Goal: Transaction & Acquisition: Purchase product/service

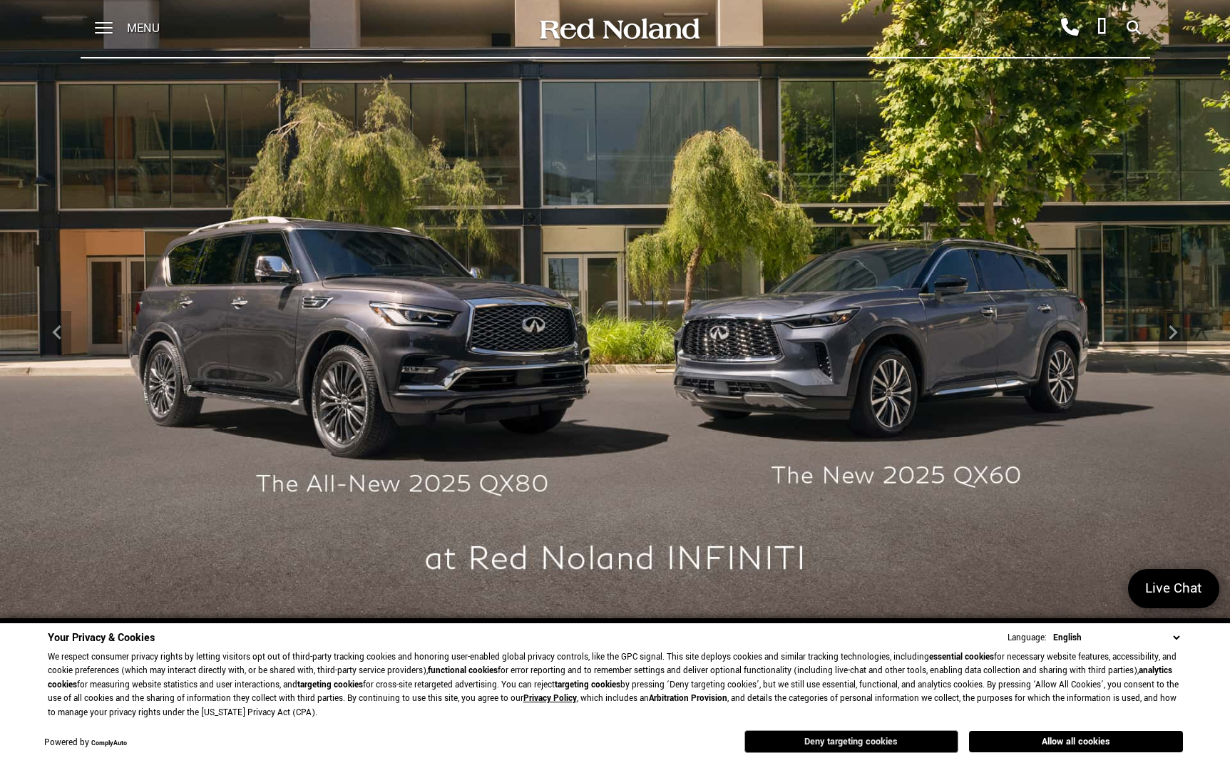
click at [949, 737] on button "Deny targeting cookies" at bounding box center [851, 741] width 214 height 23
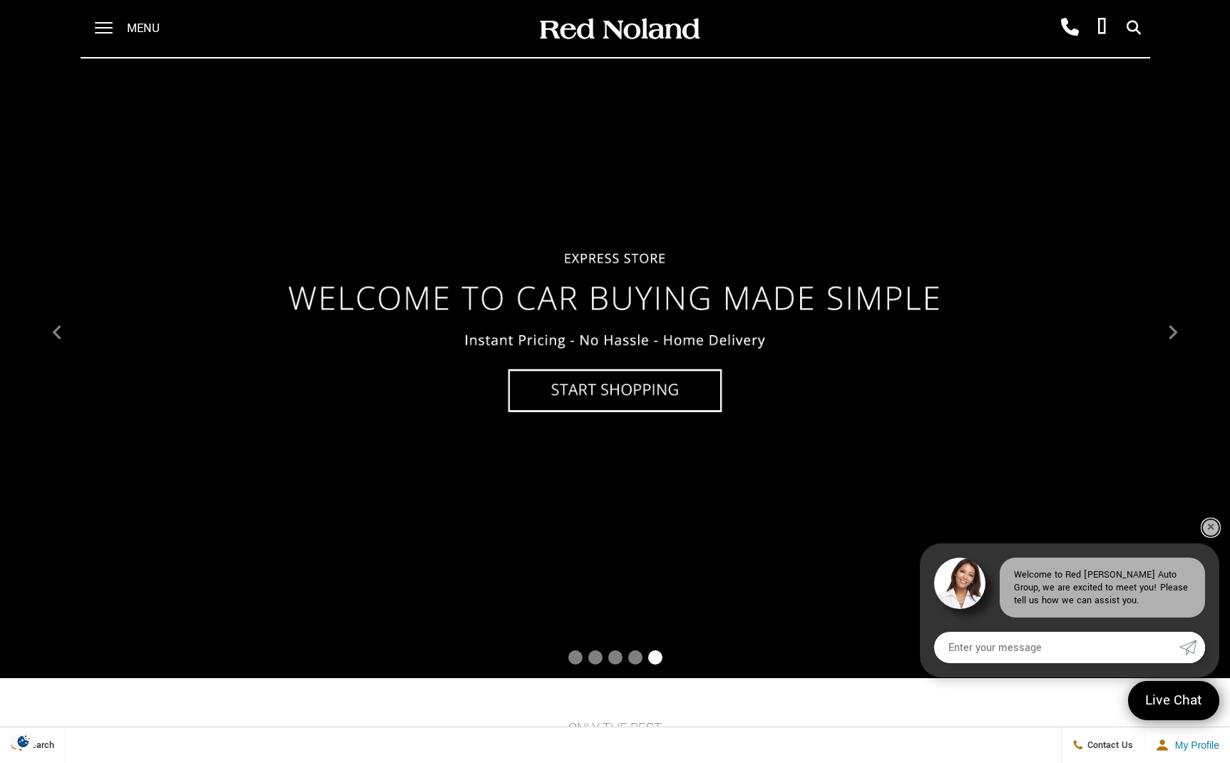
click at [1212, 524] on link "✕" at bounding box center [1210, 527] width 17 height 17
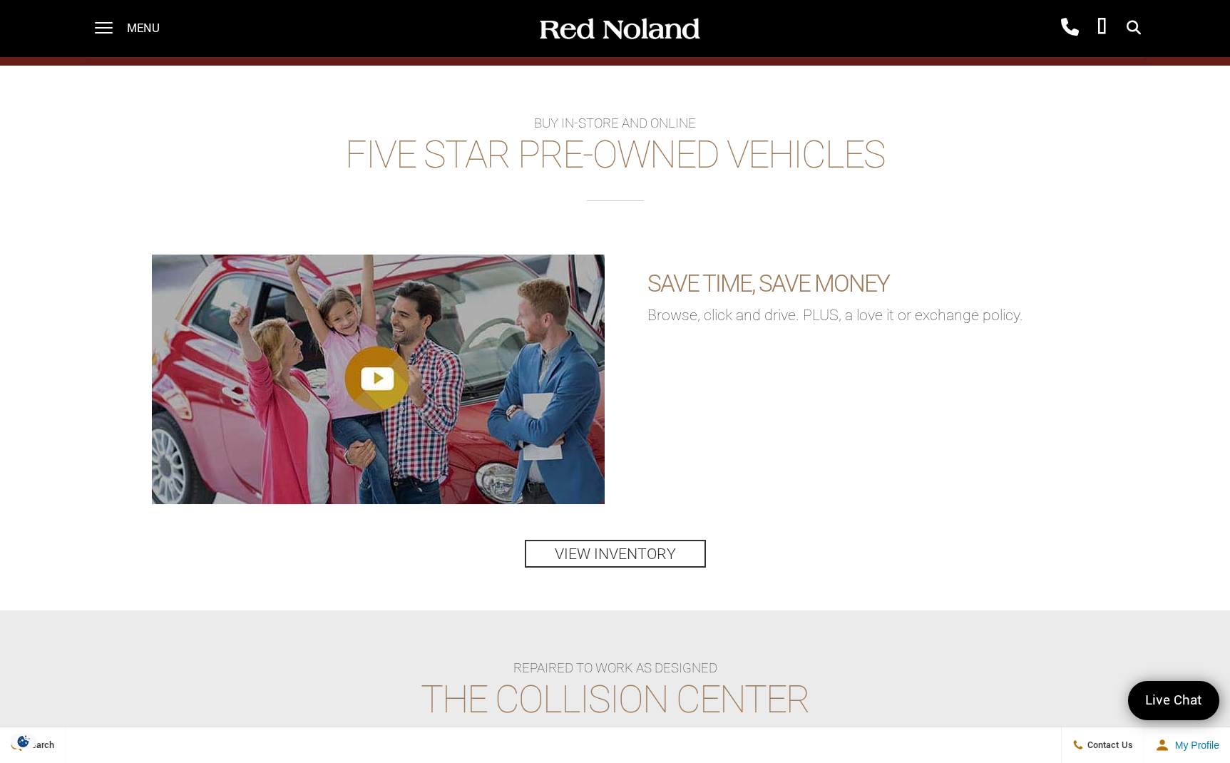
scroll to position [1923, 0]
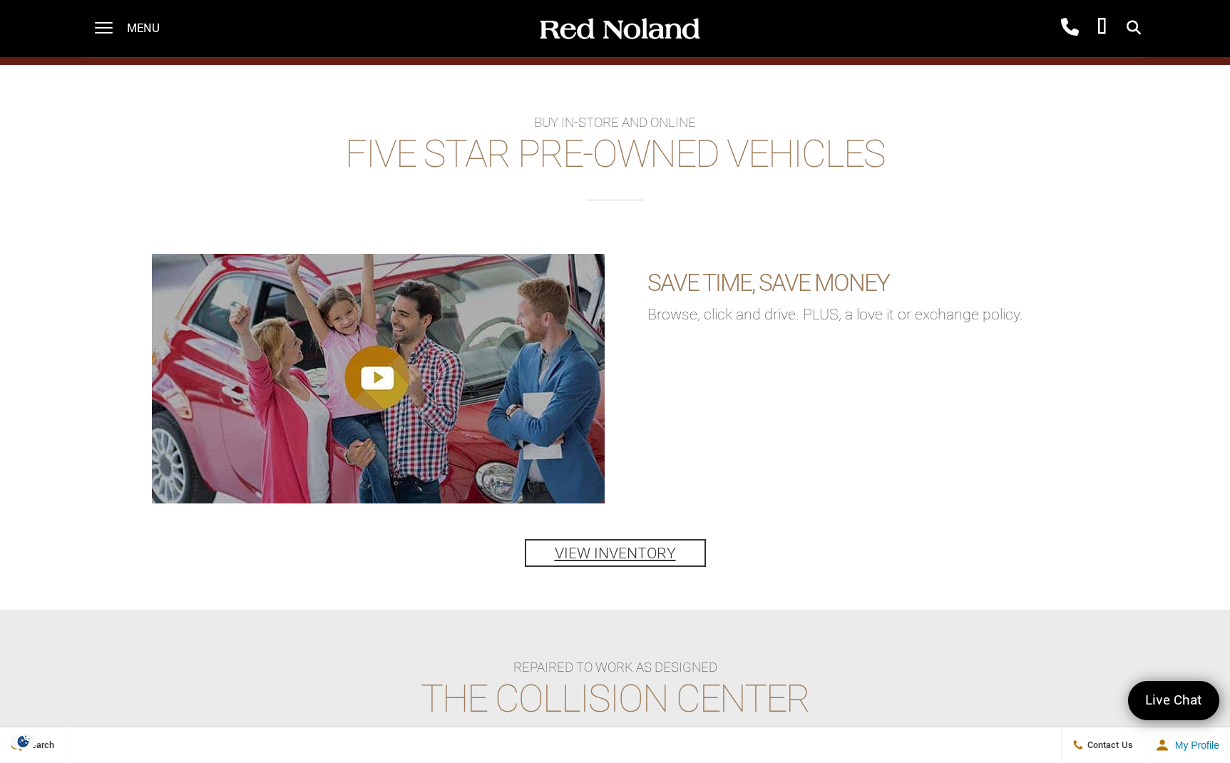
click at [604, 553] on link "View Inventory" at bounding box center [615, 553] width 181 height 28
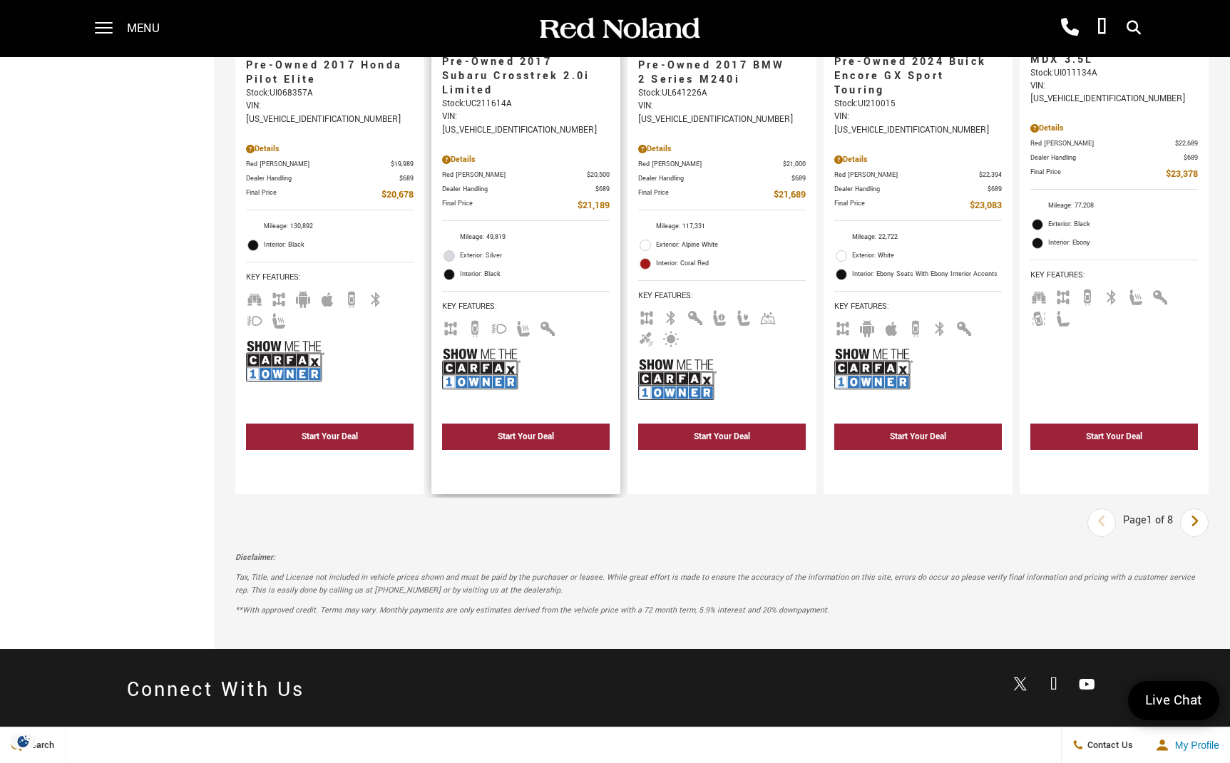
scroll to position [2328, 0]
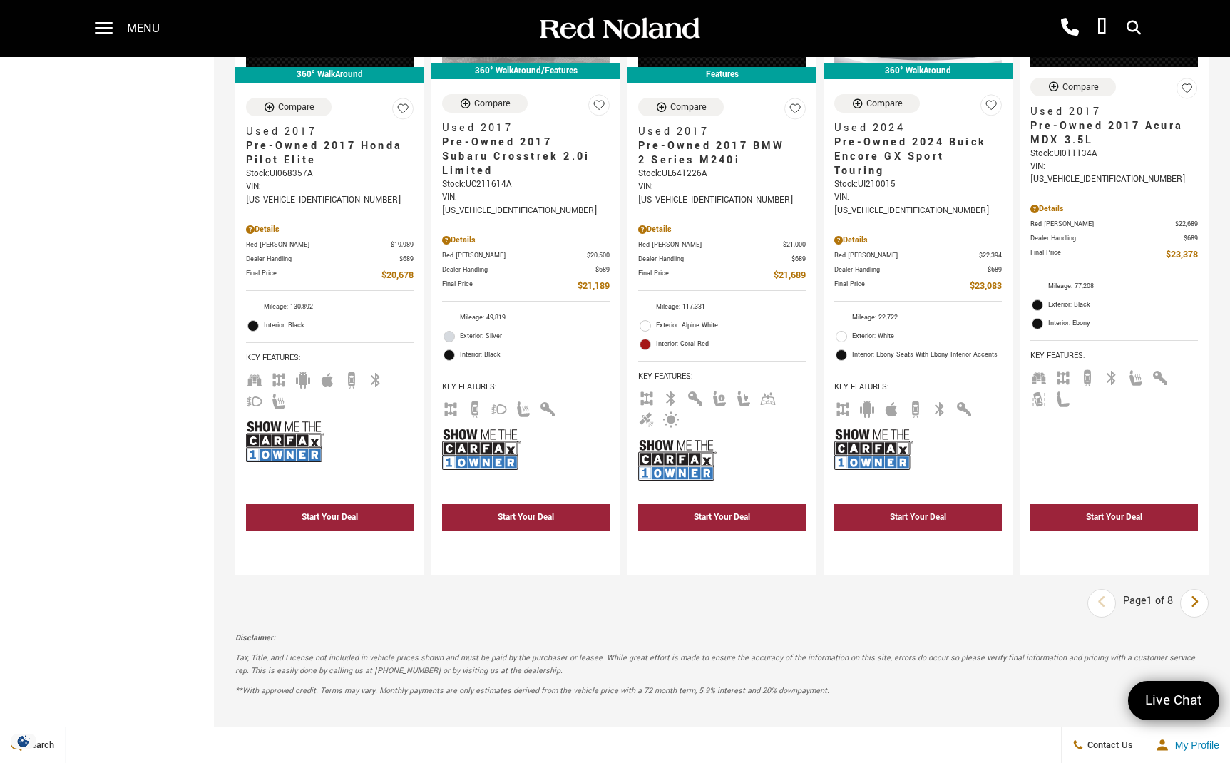
click at [1194, 590] on icon "next page" at bounding box center [1194, 601] width 9 height 23
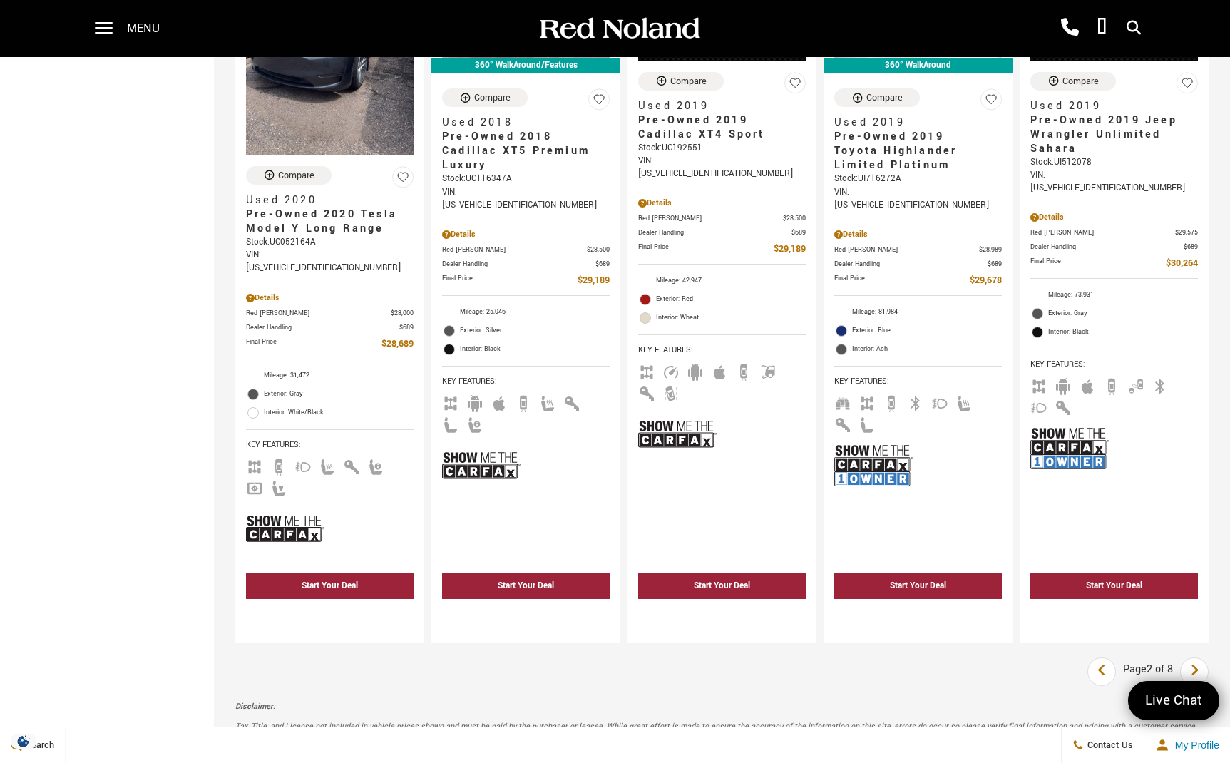
scroll to position [2343, 0]
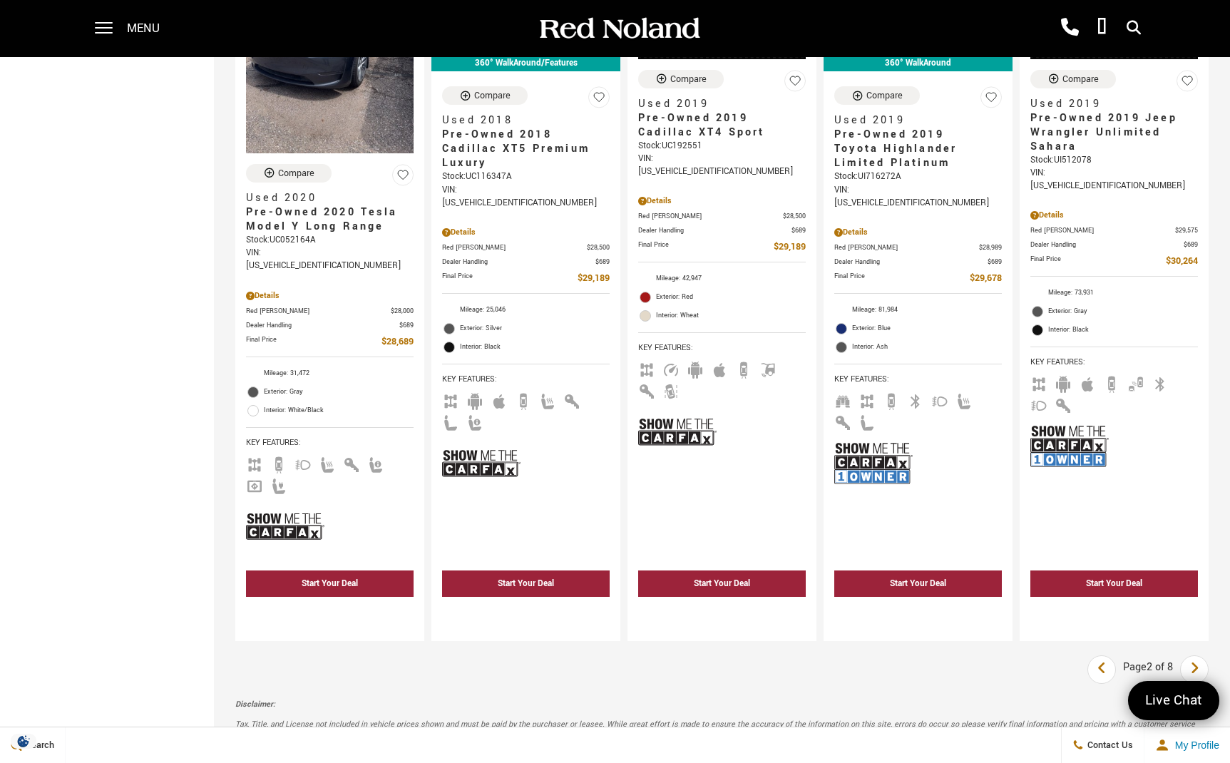
click at [1193, 657] on icon "next page" at bounding box center [1194, 668] width 9 height 23
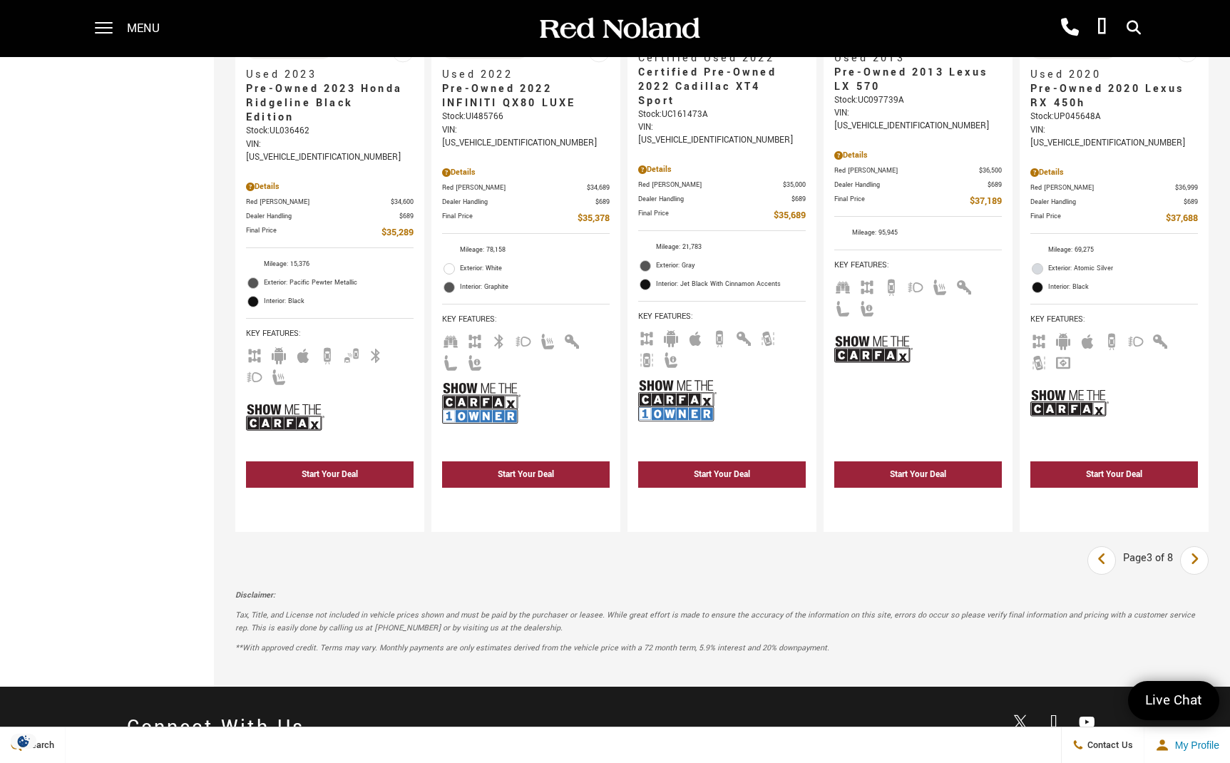
scroll to position [2457, 0]
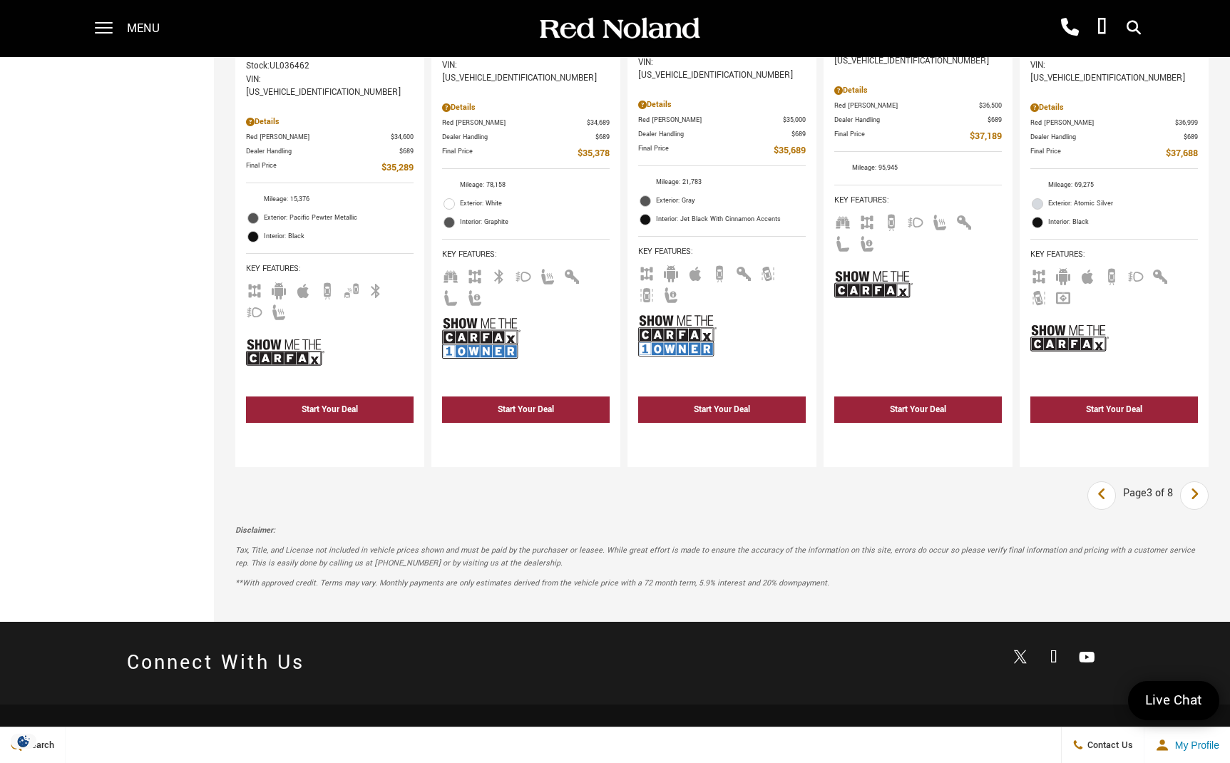
click at [1190, 483] on icon "next page" at bounding box center [1194, 494] width 9 height 23
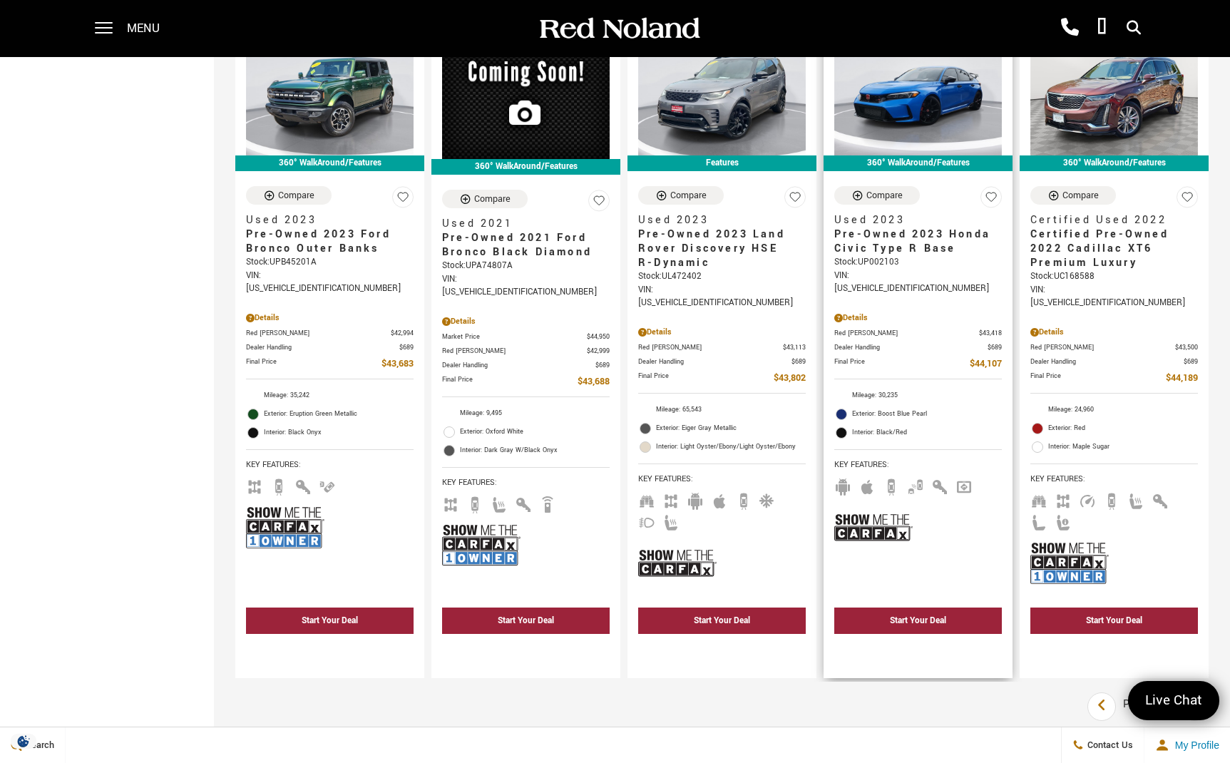
scroll to position [2287, 0]
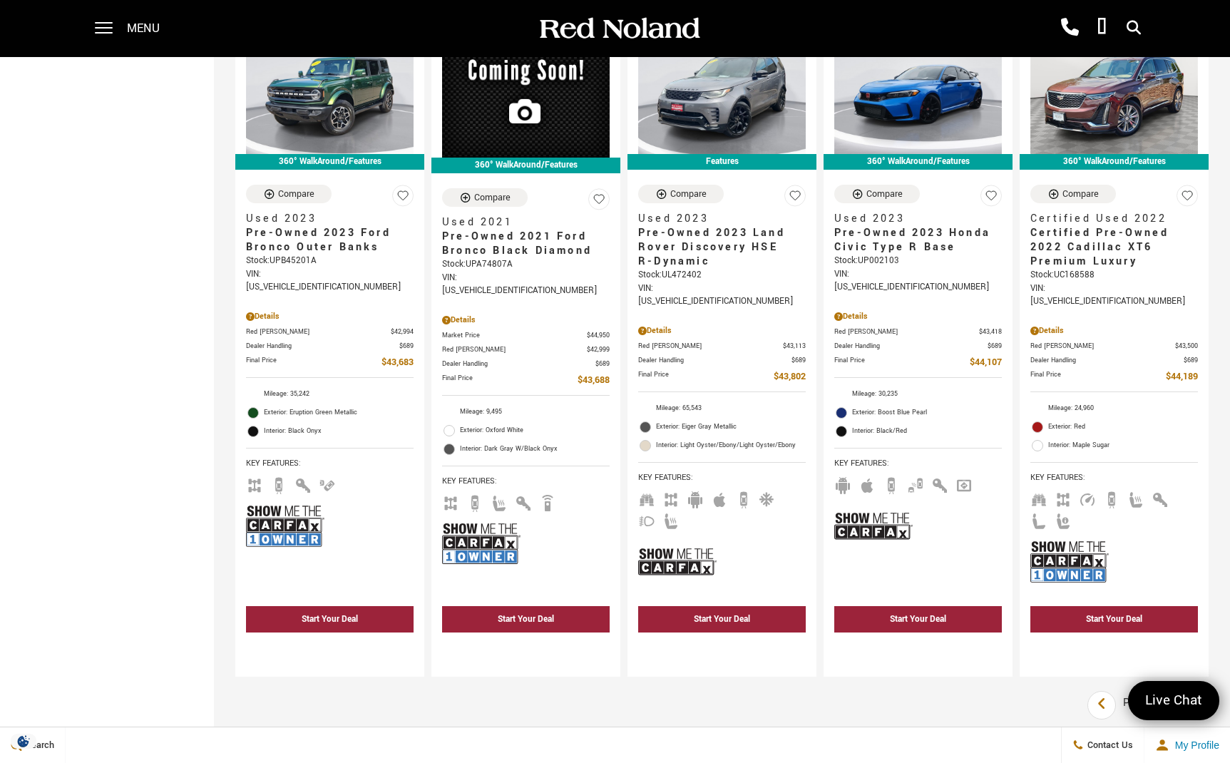
click at [1195, 692] on icon "next page" at bounding box center [1194, 703] width 9 height 23
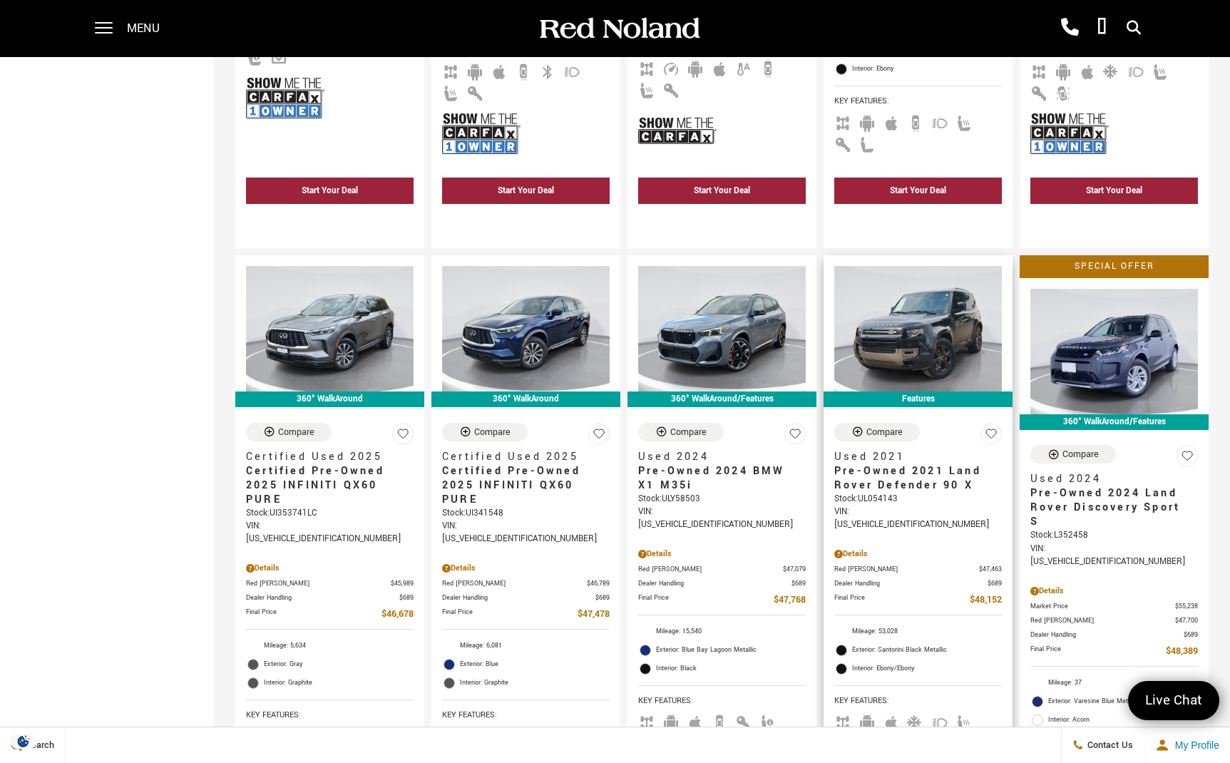
scroll to position [675, 0]
click at [874, 465] on span "Pre-Owned 2021 Land Rover Defender 90 X" at bounding box center [912, 479] width 157 height 29
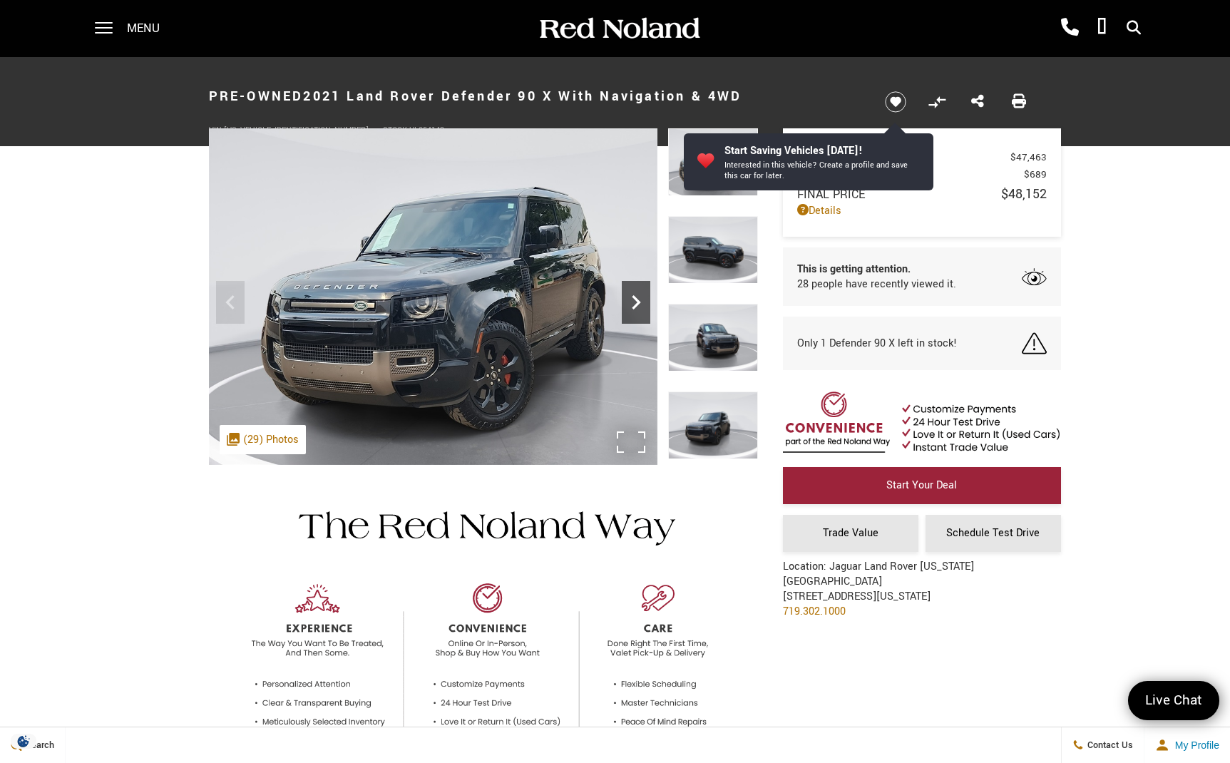
click at [632, 306] on icon "Next" at bounding box center [636, 302] width 29 height 29
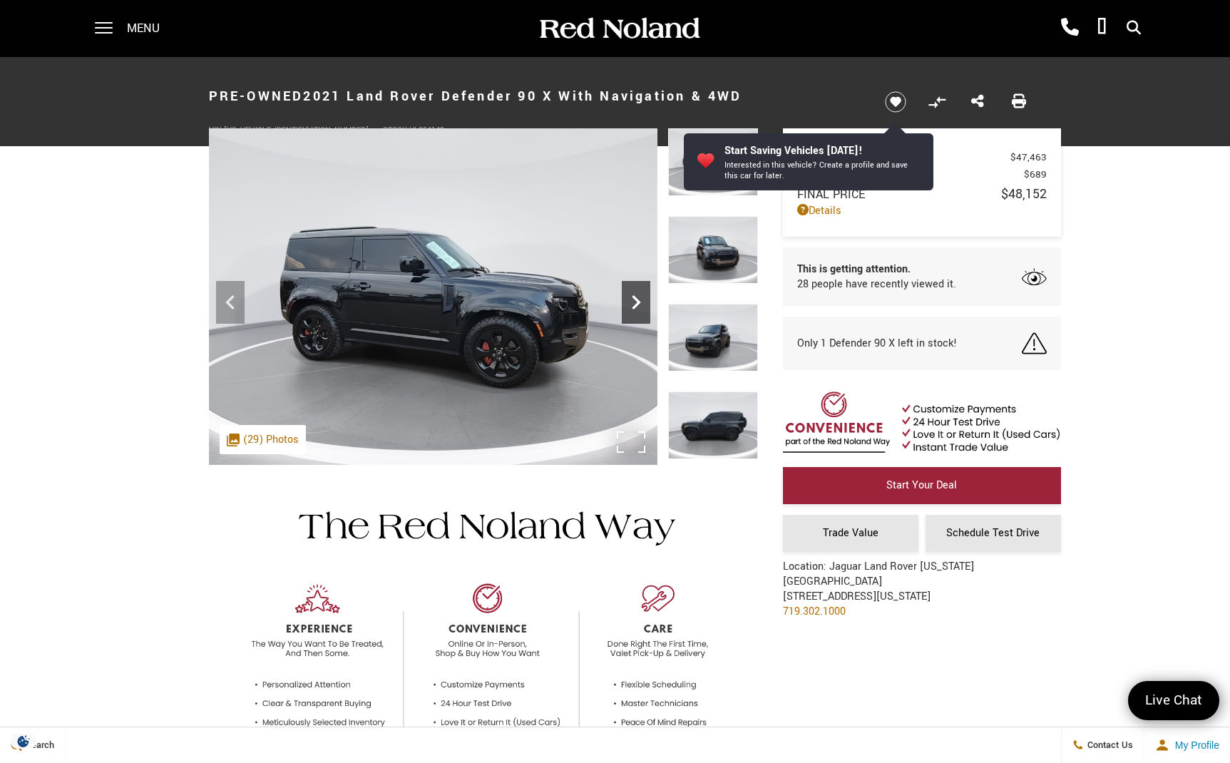
click at [632, 306] on icon "Next" at bounding box center [636, 302] width 29 height 29
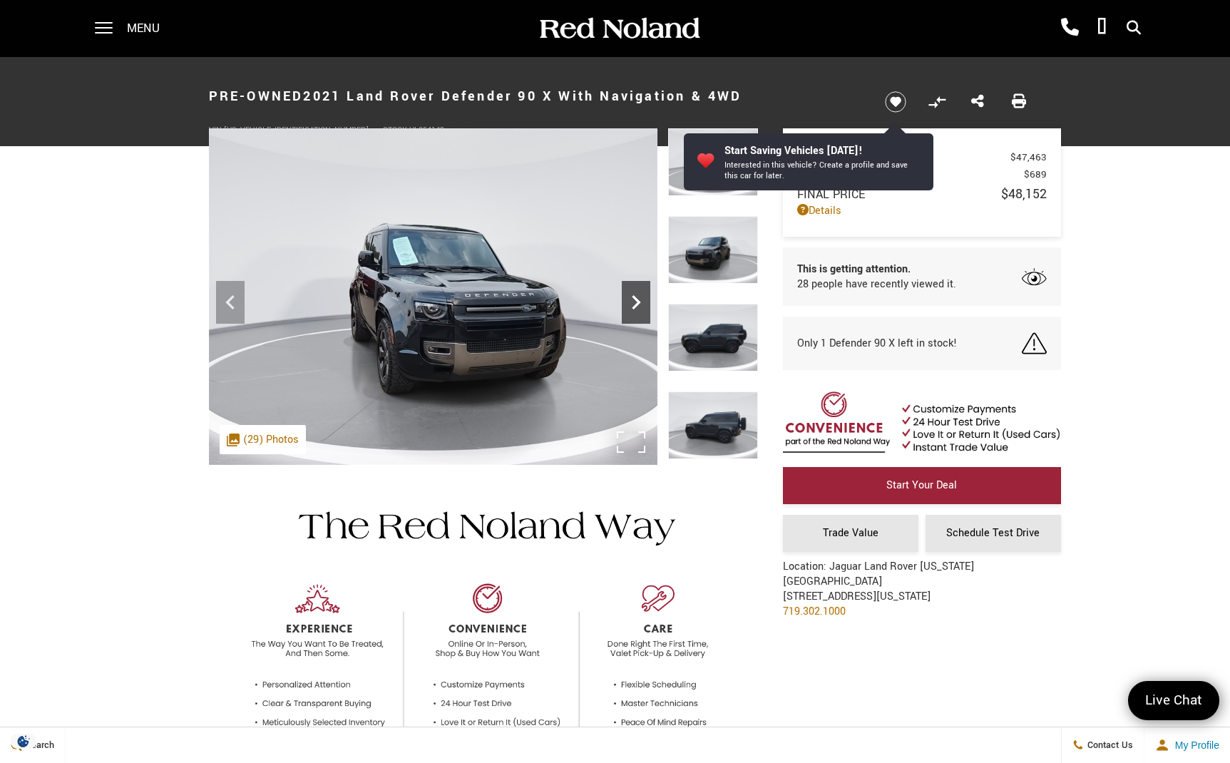
click at [632, 306] on icon "Next" at bounding box center [636, 302] width 29 height 29
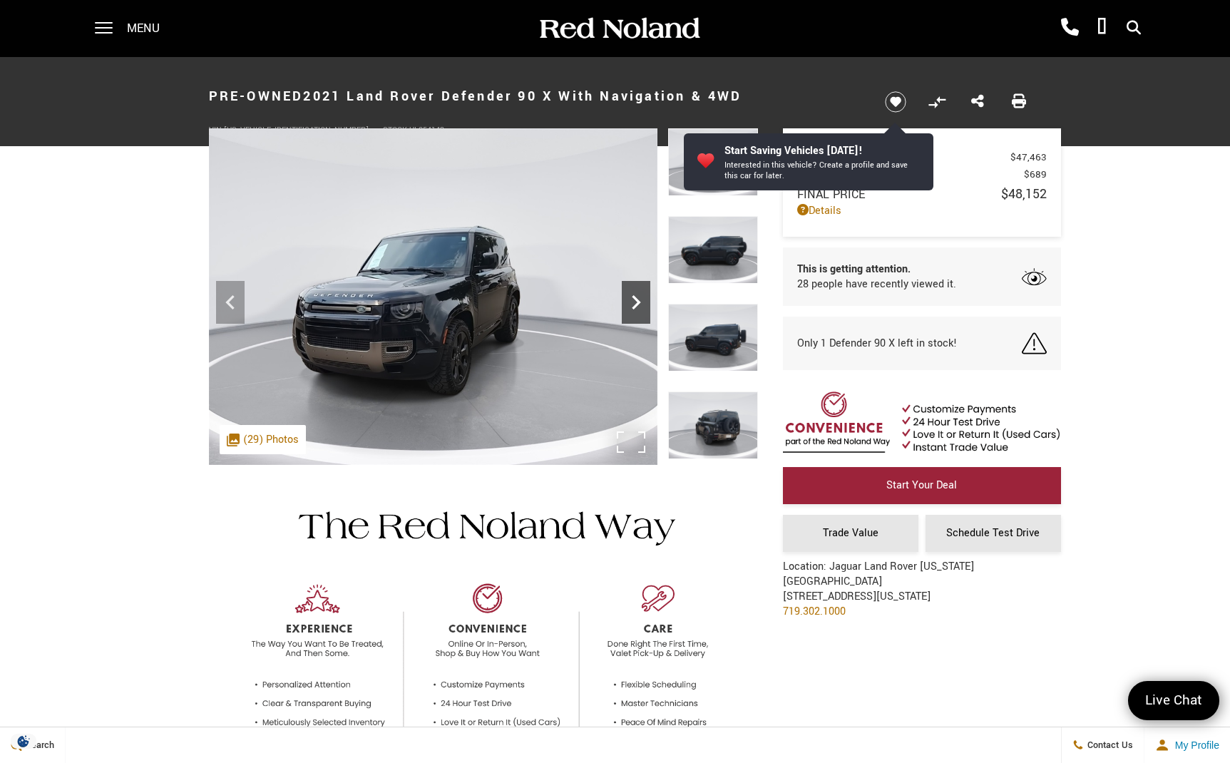
click at [632, 306] on icon "Next" at bounding box center [636, 302] width 29 height 29
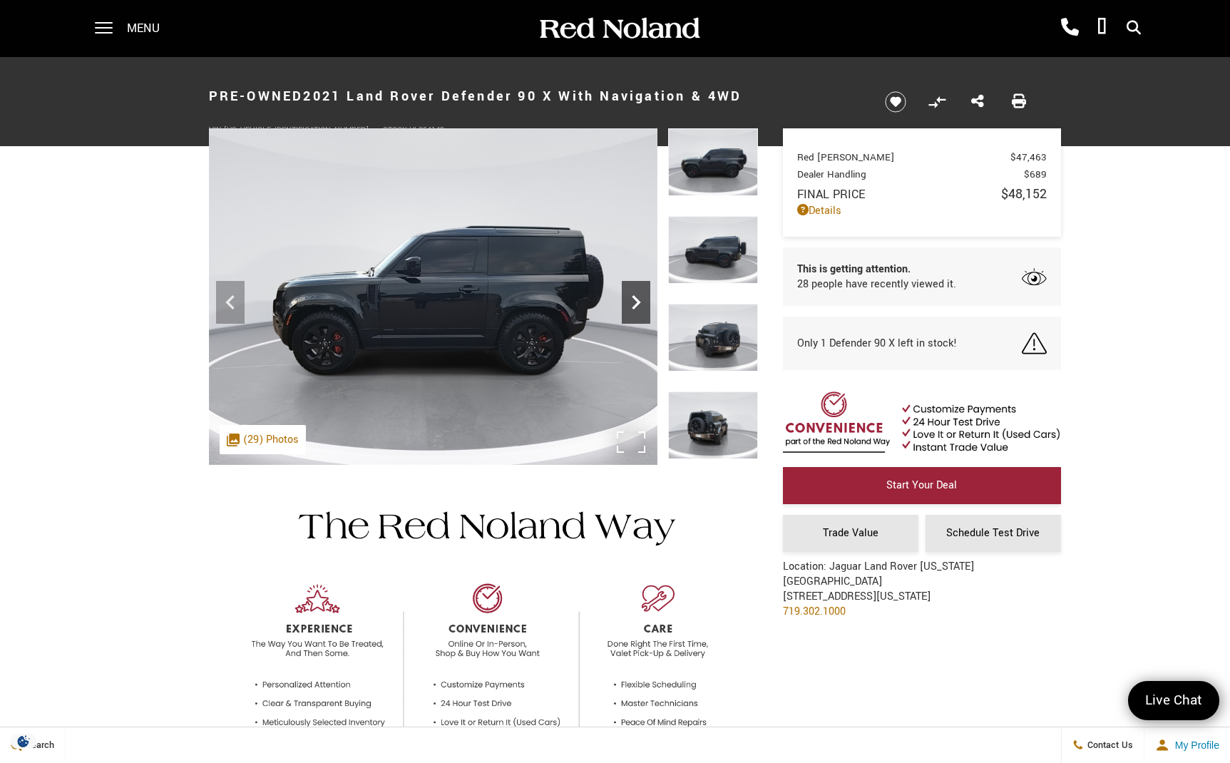
click at [632, 306] on icon "Next" at bounding box center [636, 302] width 29 height 29
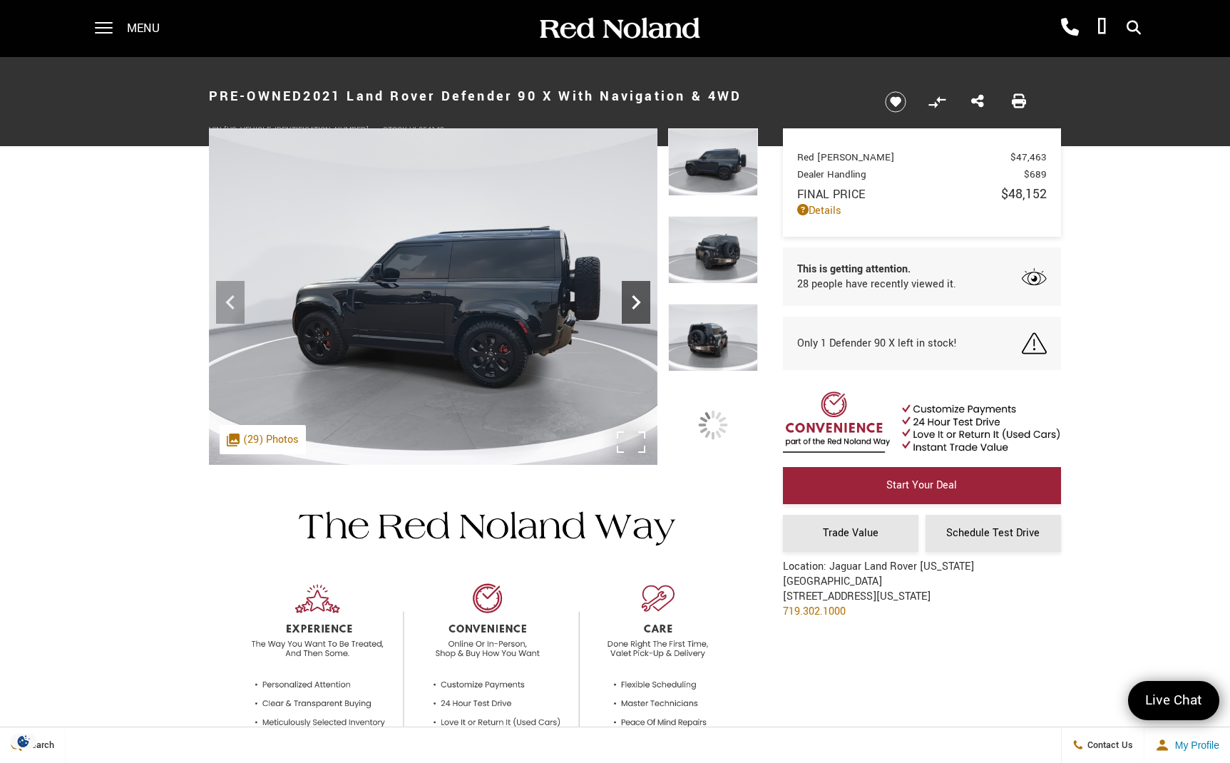
click at [632, 306] on icon "Next" at bounding box center [636, 302] width 29 height 29
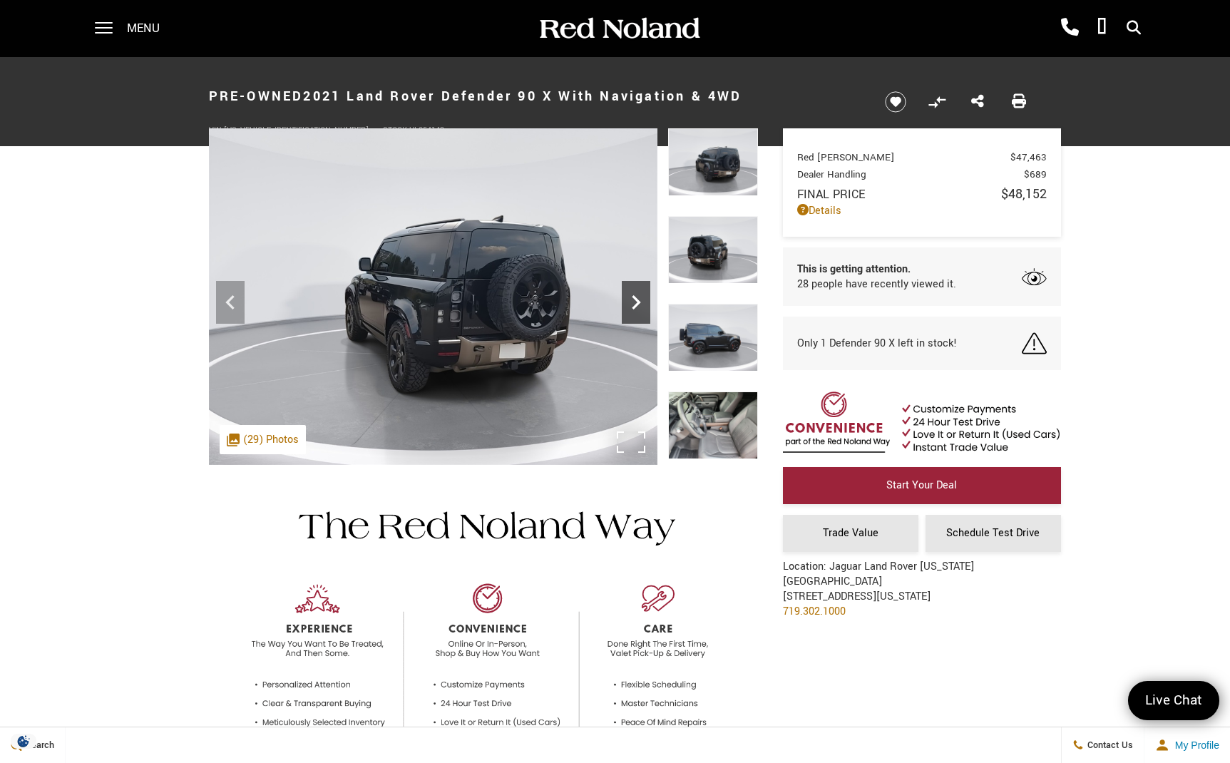
click at [632, 306] on icon "Next" at bounding box center [636, 302] width 29 height 29
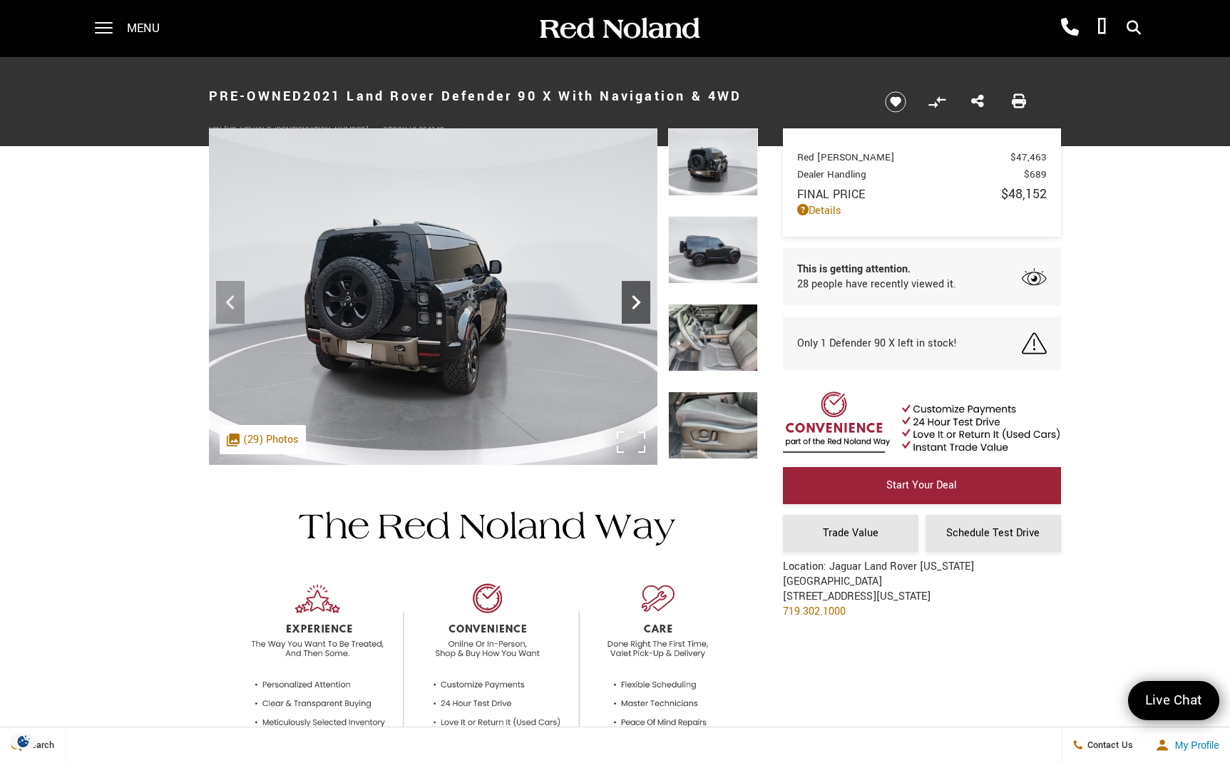
click at [632, 306] on icon "Next" at bounding box center [636, 302] width 29 height 29
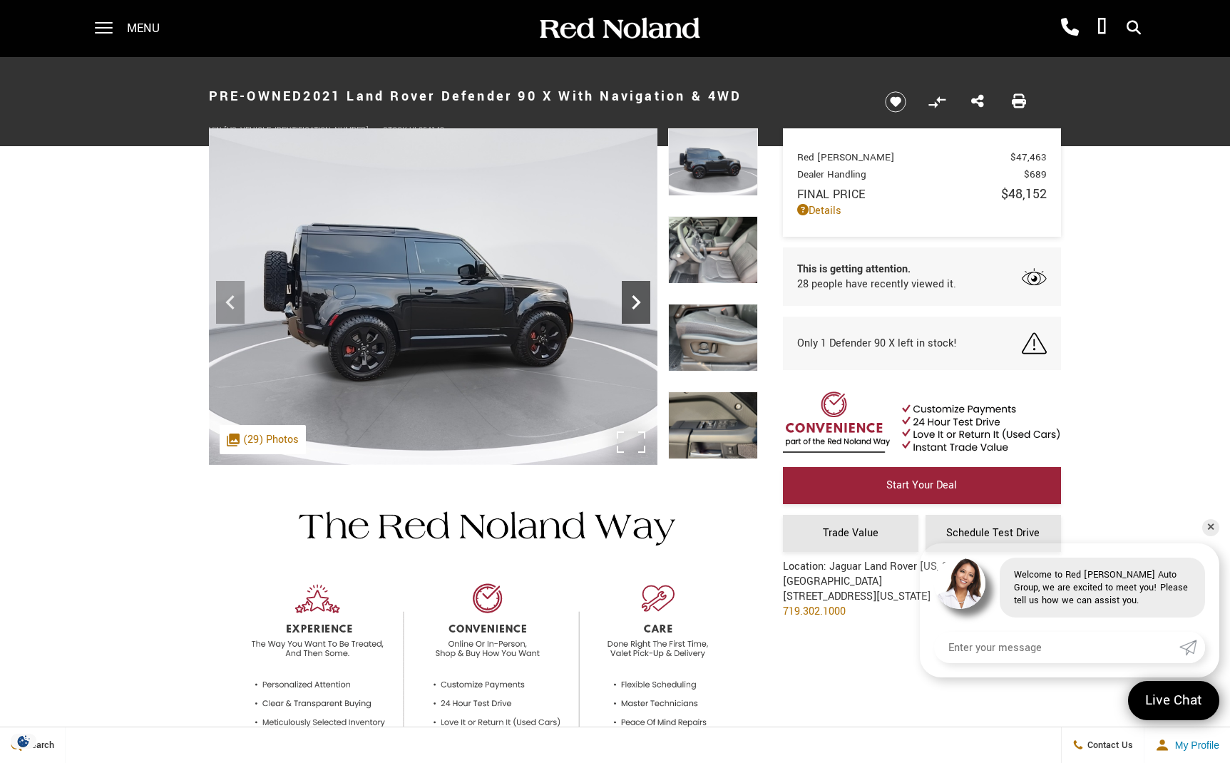
click at [632, 306] on icon "Next" at bounding box center [636, 302] width 29 height 29
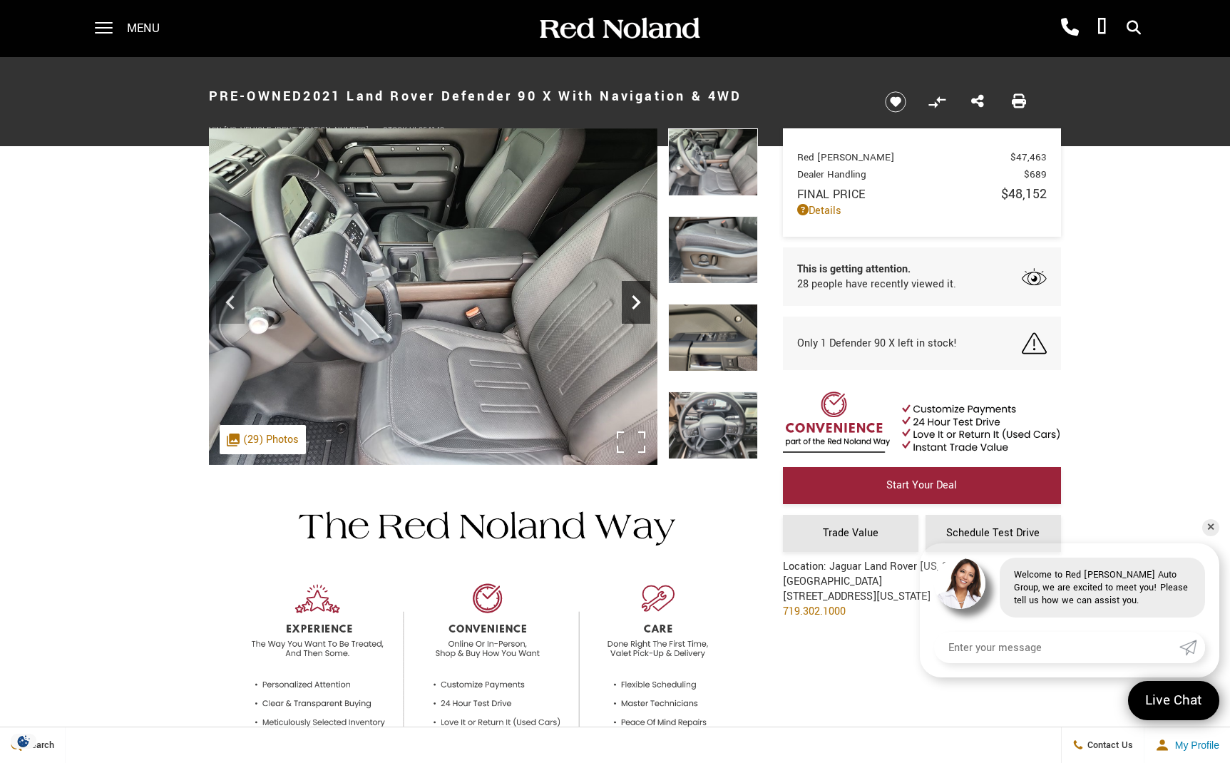
click at [632, 306] on icon "Next" at bounding box center [636, 302] width 29 height 29
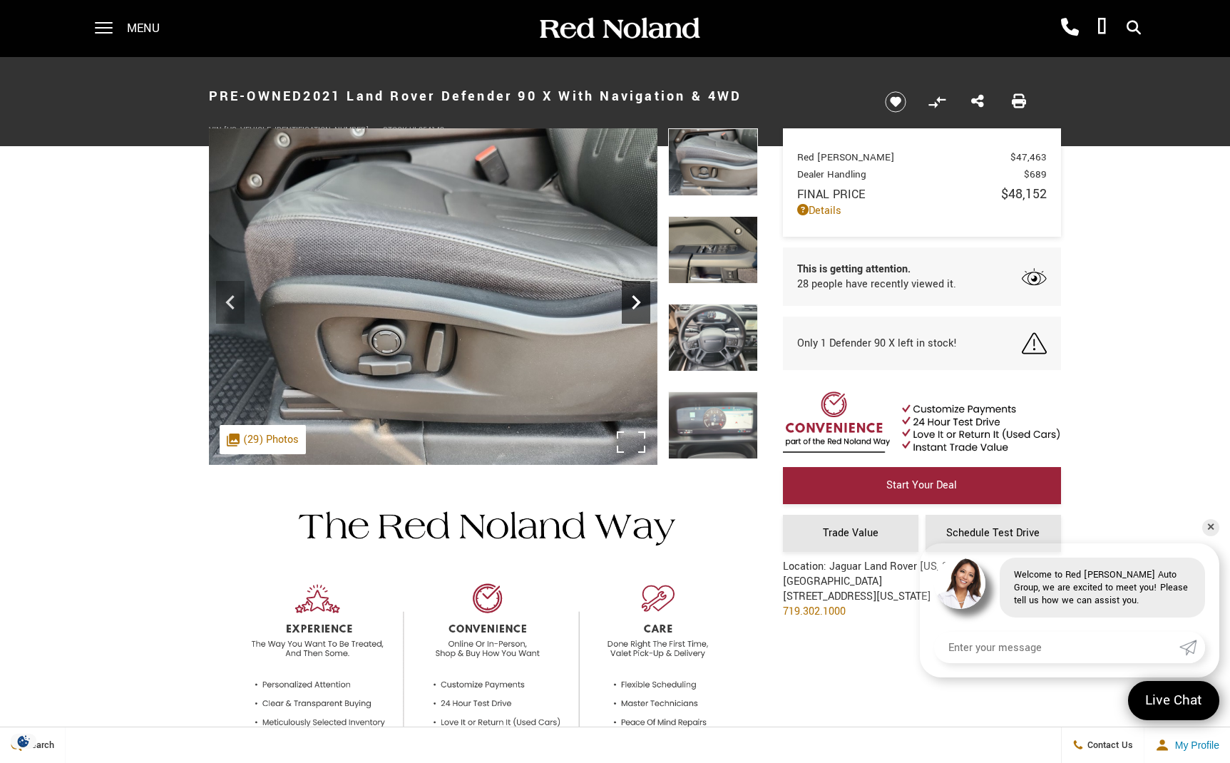
click at [632, 306] on icon "Next" at bounding box center [636, 302] width 29 height 29
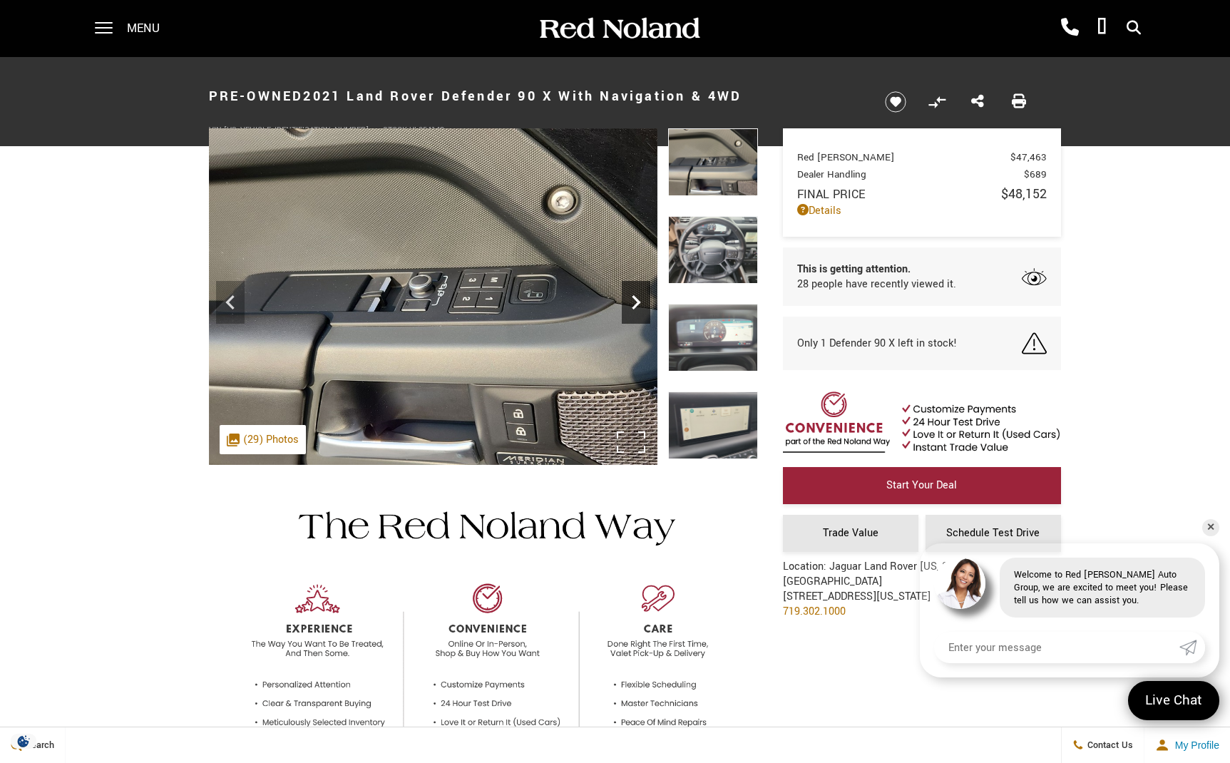
click at [632, 306] on icon "Next" at bounding box center [636, 302] width 29 height 29
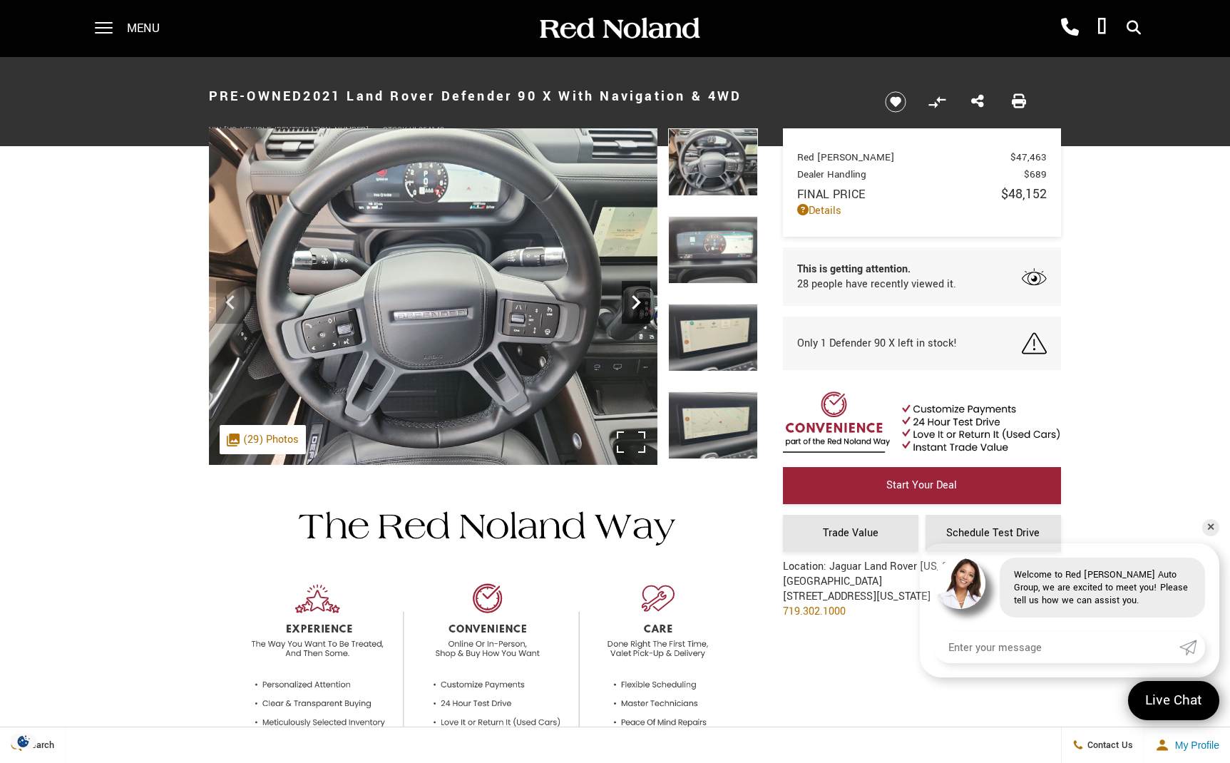
click at [632, 306] on icon "Next" at bounding box center [636, 302] width 29 height 29
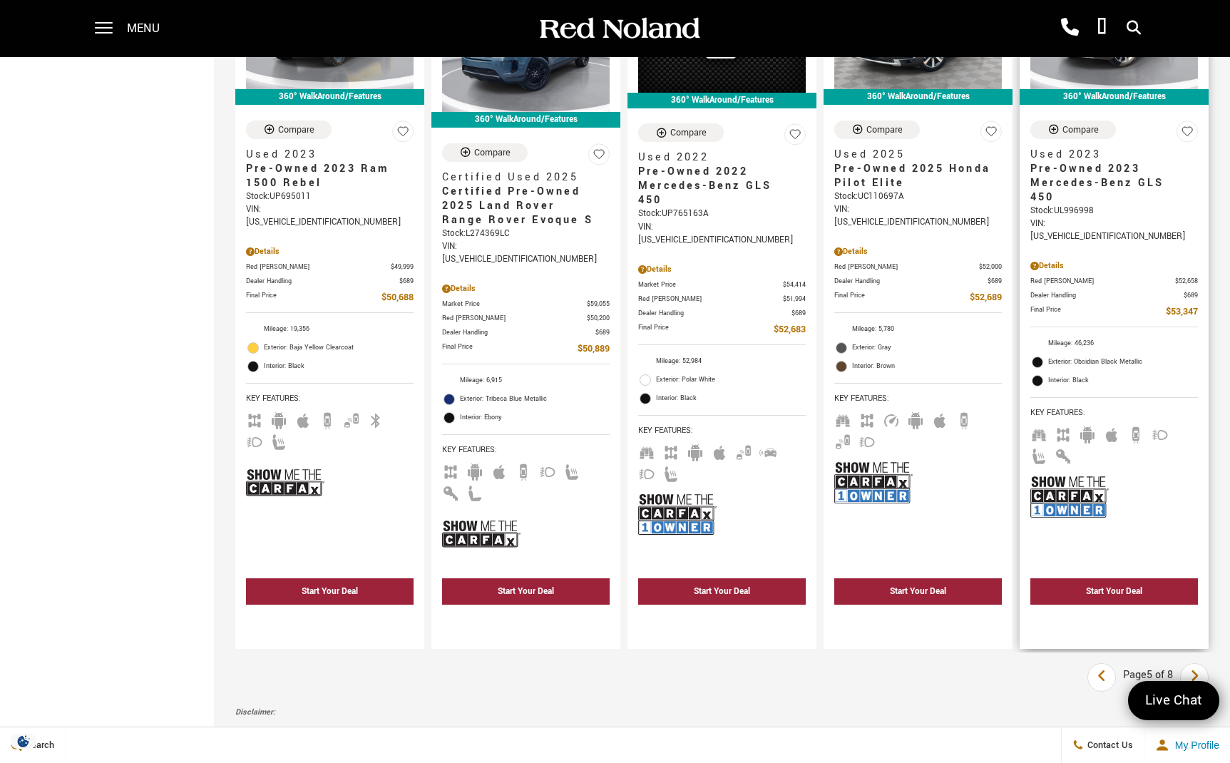
scroll to position [2347, 0]
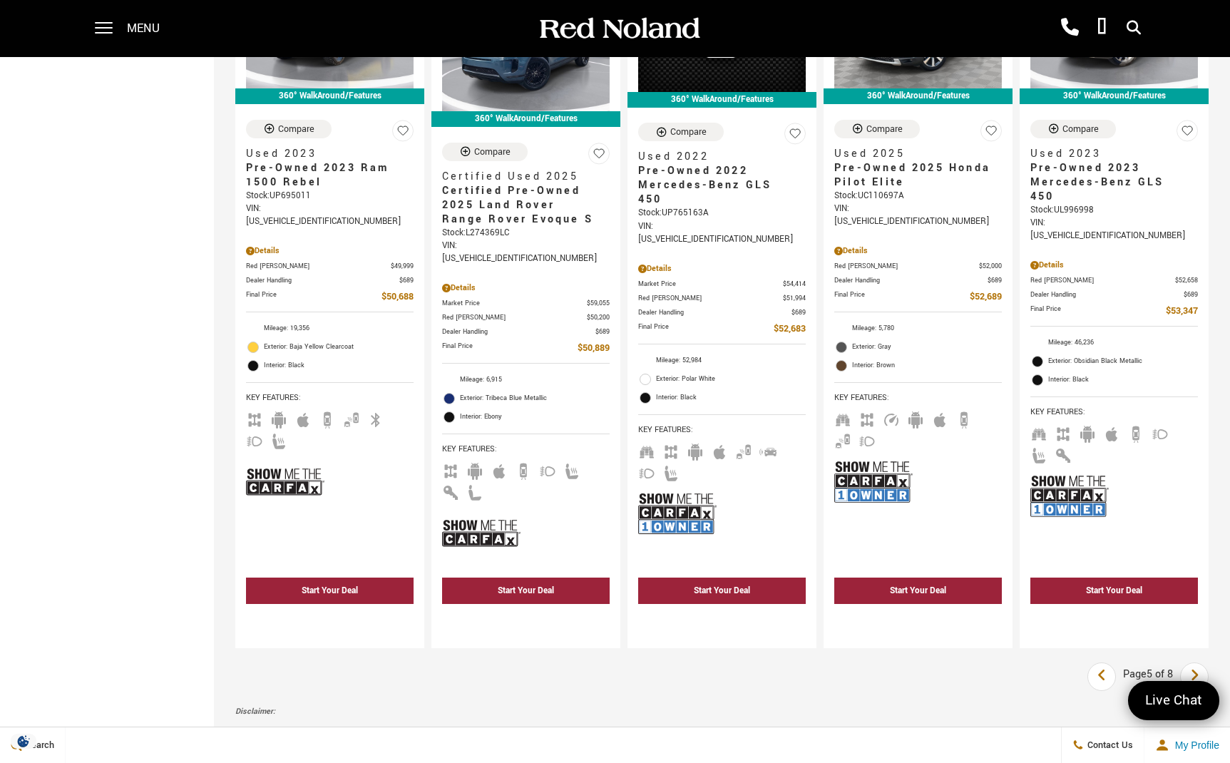
click at [1195, 664] on icon "next page" at bounding box center [1194, 675] width 9 height 23
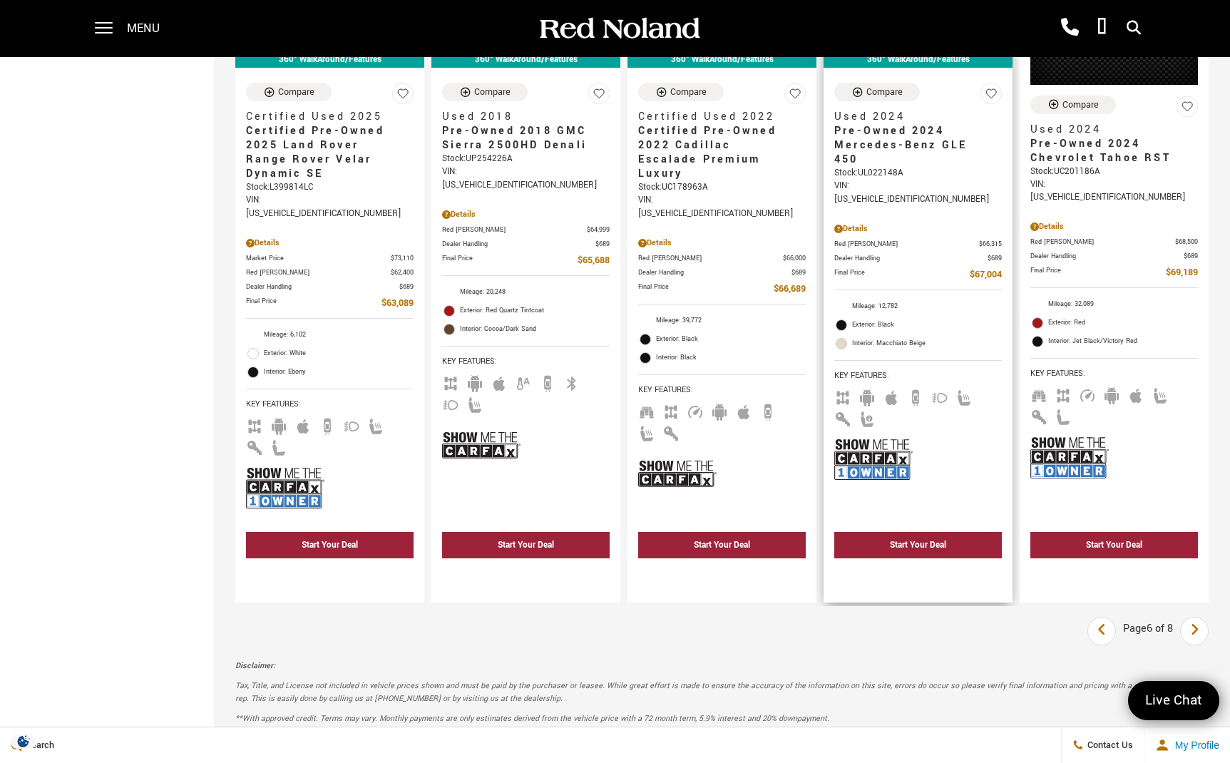
scroll to position [2319, 0]
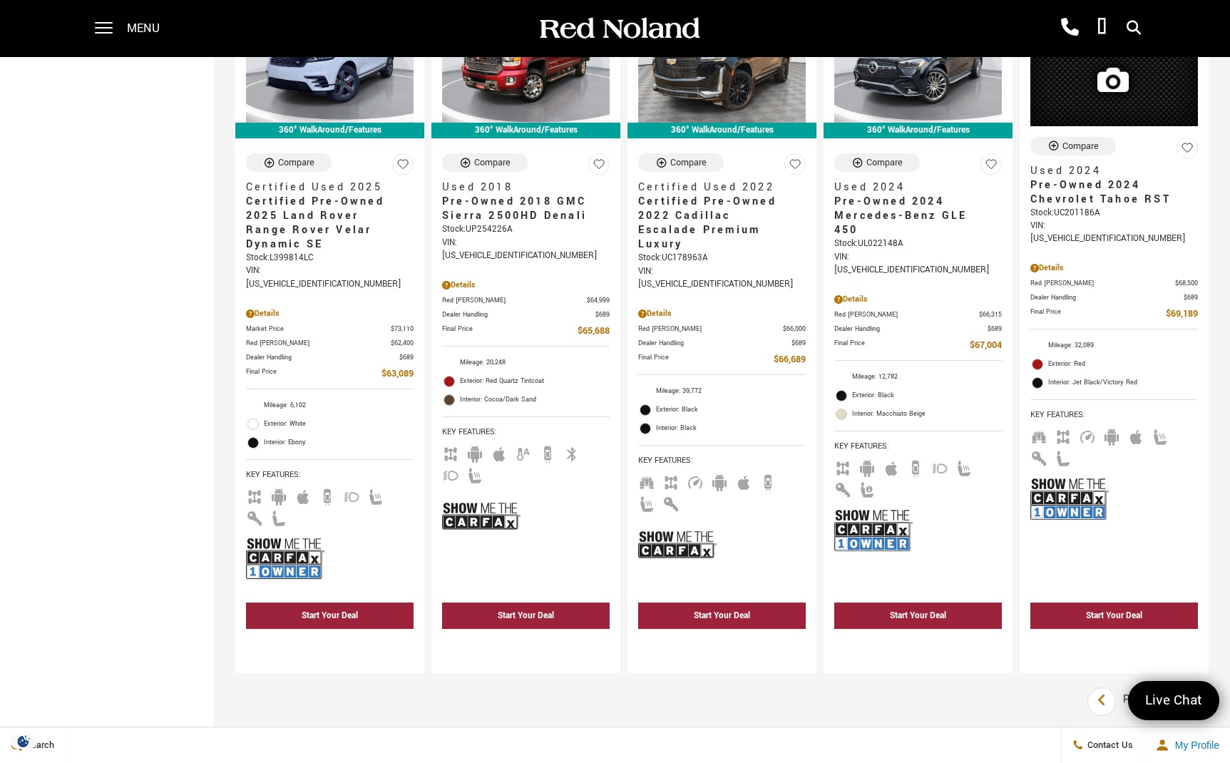
click at [1195, 689] on icon "next page" at bounding box center [1194, 700] width 9 height 23
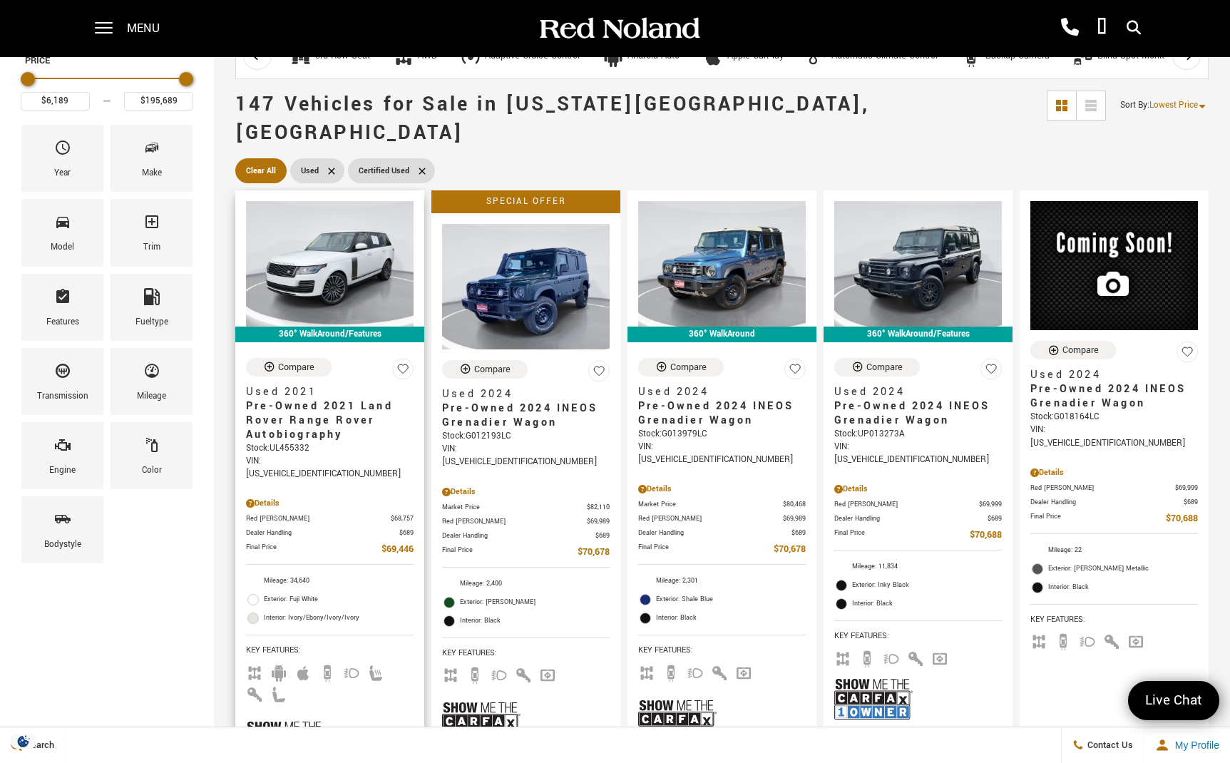
scroll to position [89, 0]
click at [319, 247] on img at bounding box center [330, 263] width 168 height 125
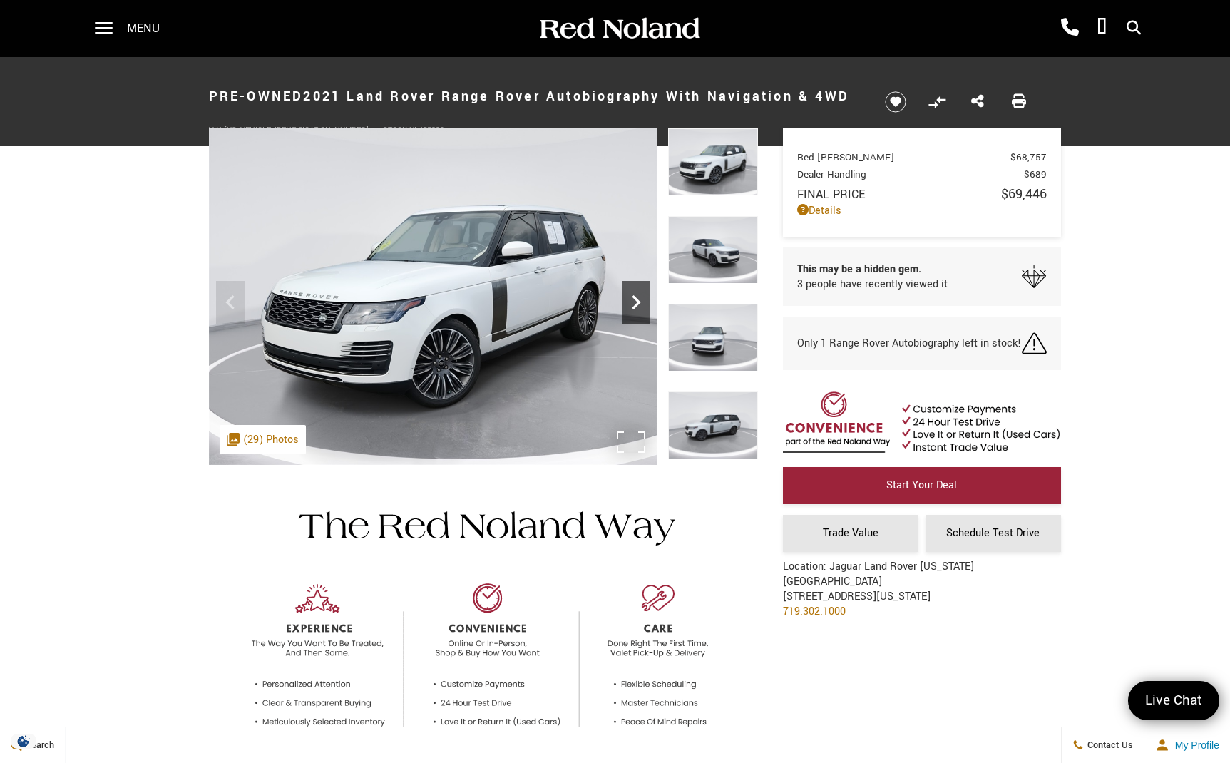
click at [634, 297] on icon "Next" at bounding box center [636, 302] width 9 height 14
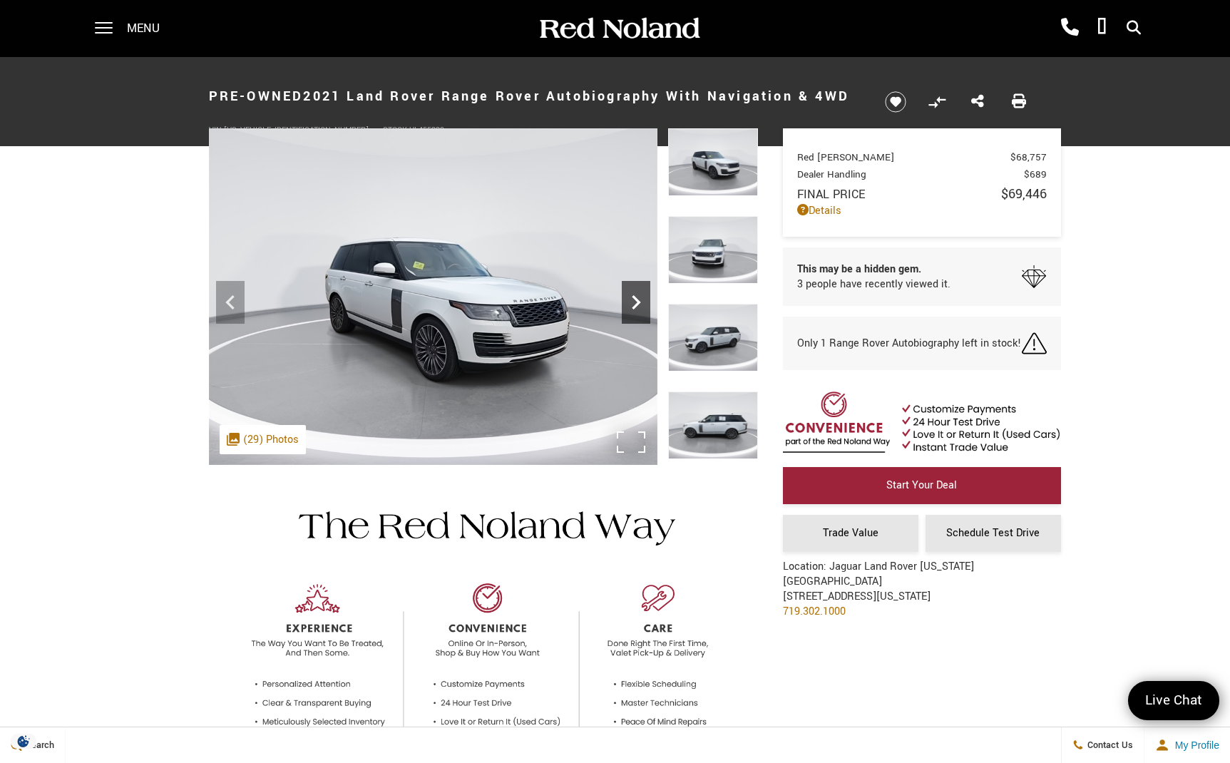
click at [634, 297] on icon "Next" at bounding box center [636, 302] width 9 height 14
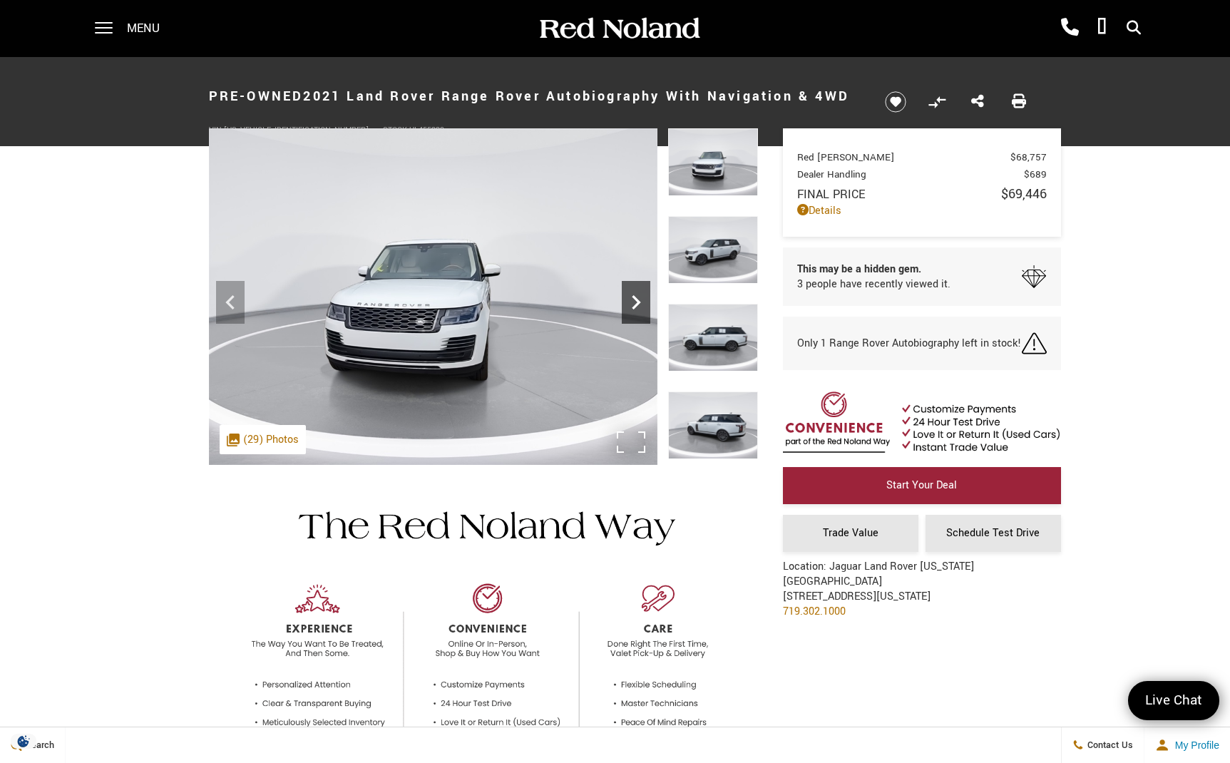
click at [634, 297] on icon "Next" at bounding box center [636, 302] width 9 height 14
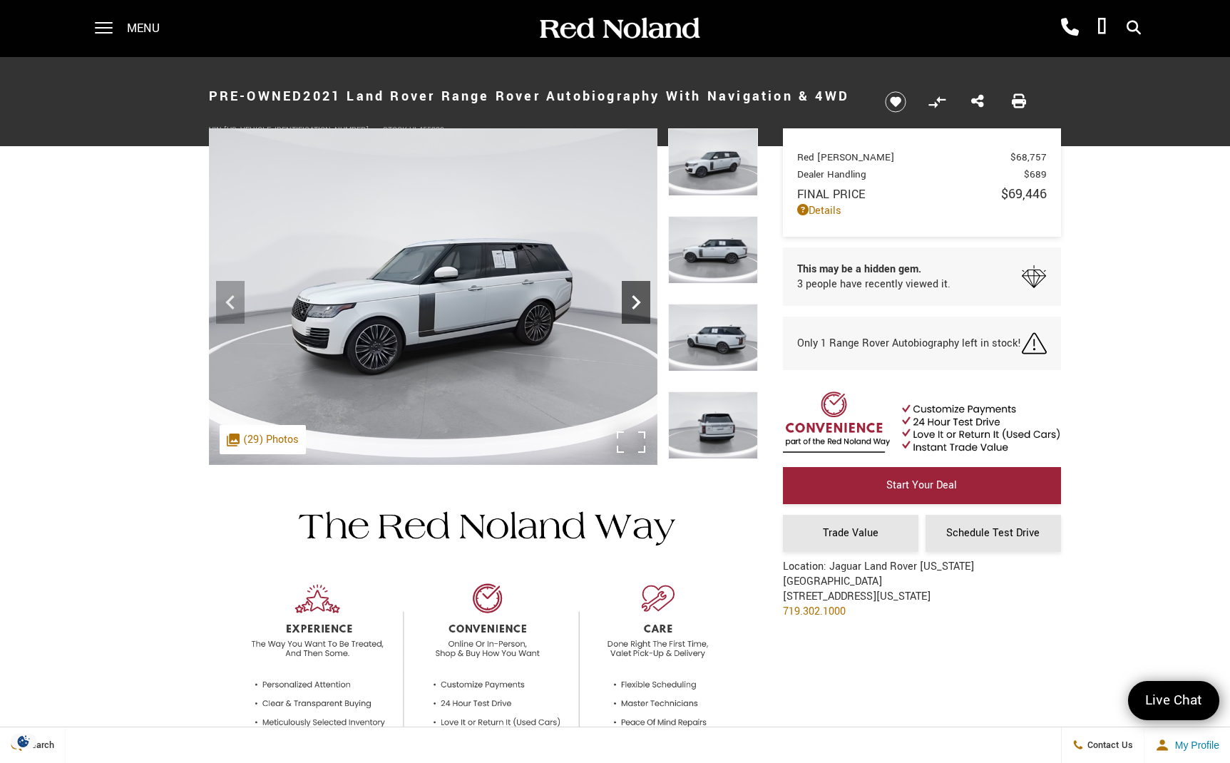
click at [634, 297] on icon "Next" at bounding box center [636, 302] width 9 height 14
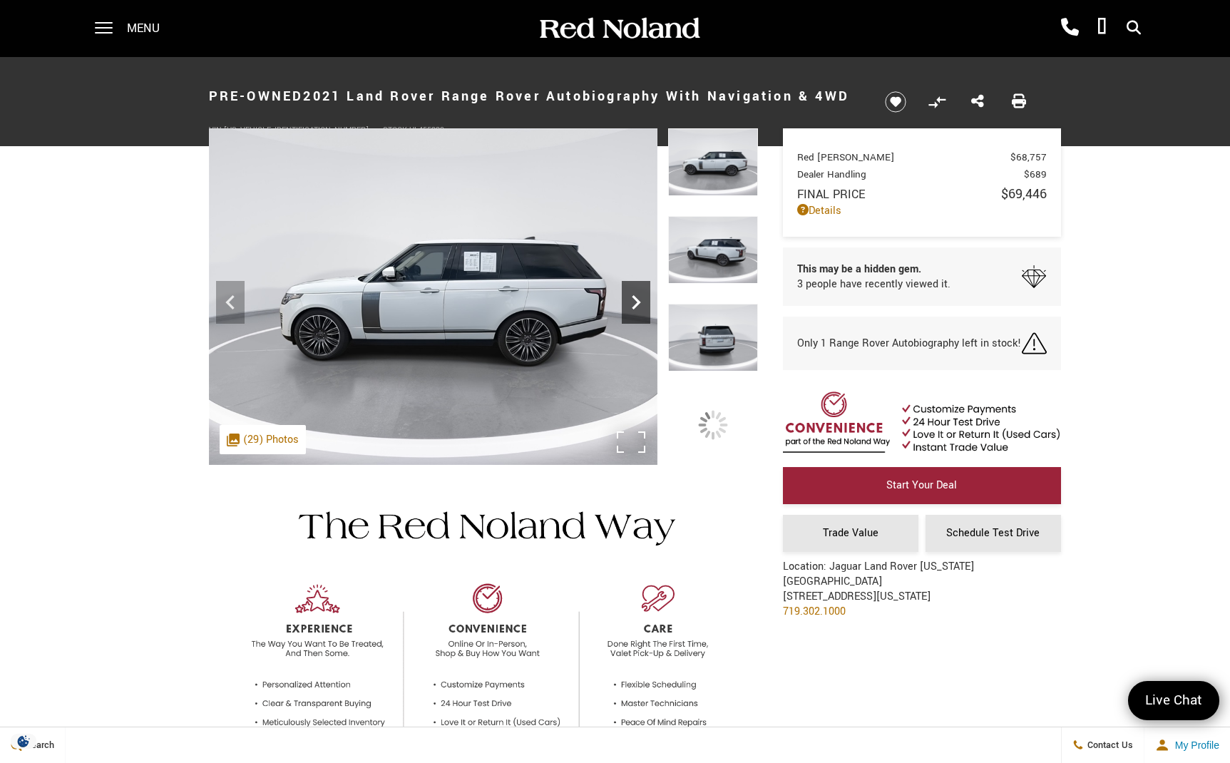
click at [634, 297] on icon "Next" at bounding box center [636, 302] width 9 height 14
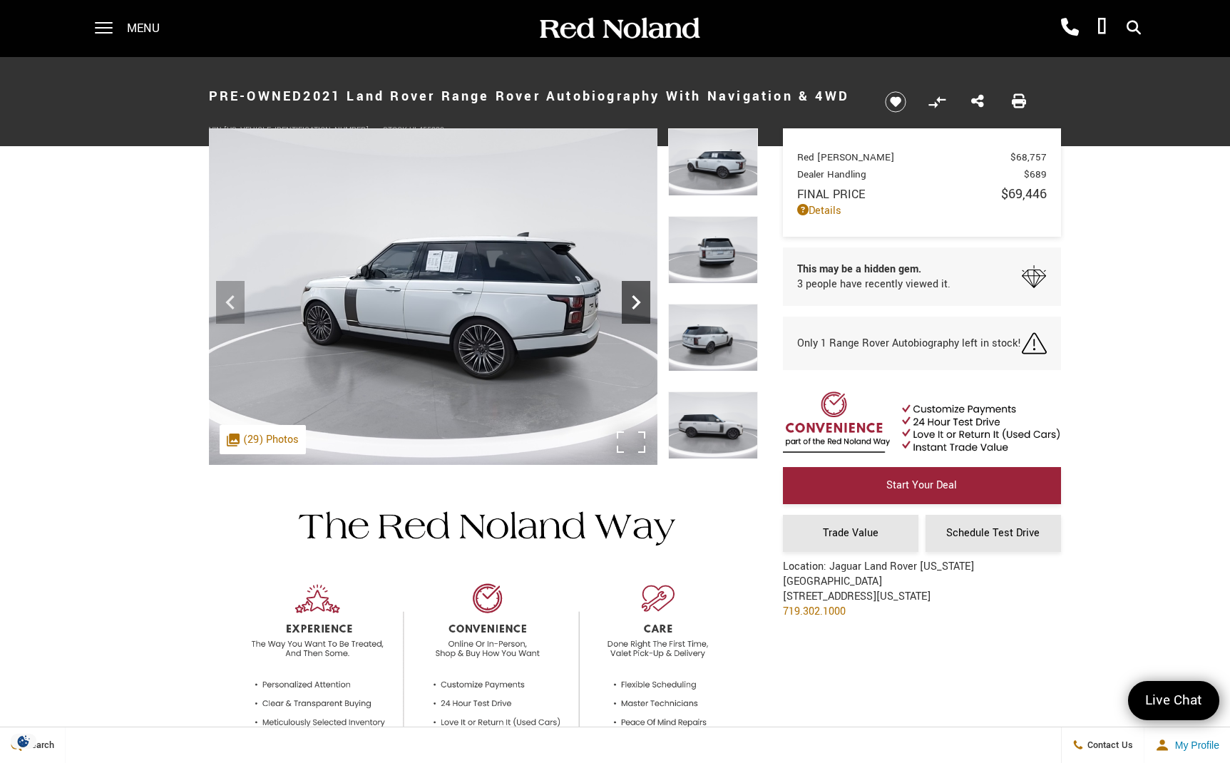
click at [634, 297] on icon "Next" at bounding box center [636, 302] width 9 height 14
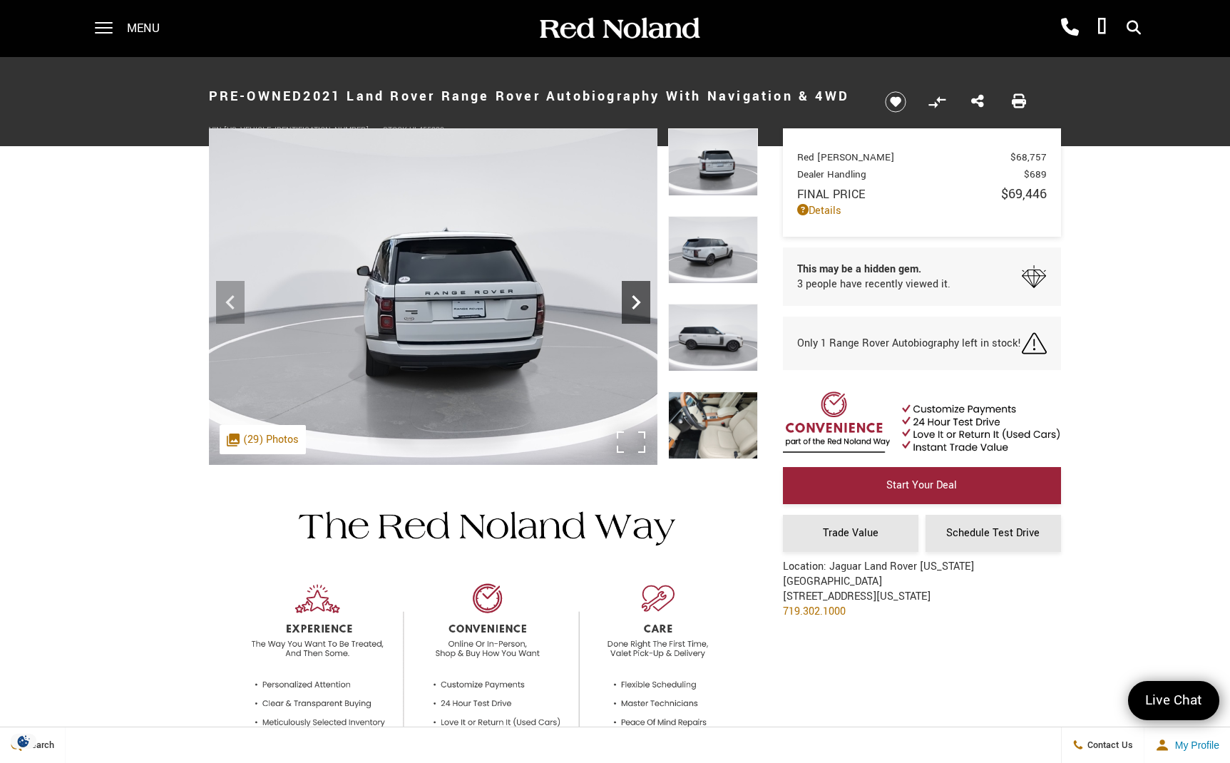
click at [634, 297] on icon "Next" at bounding box center [636, 302] width 9 height 14
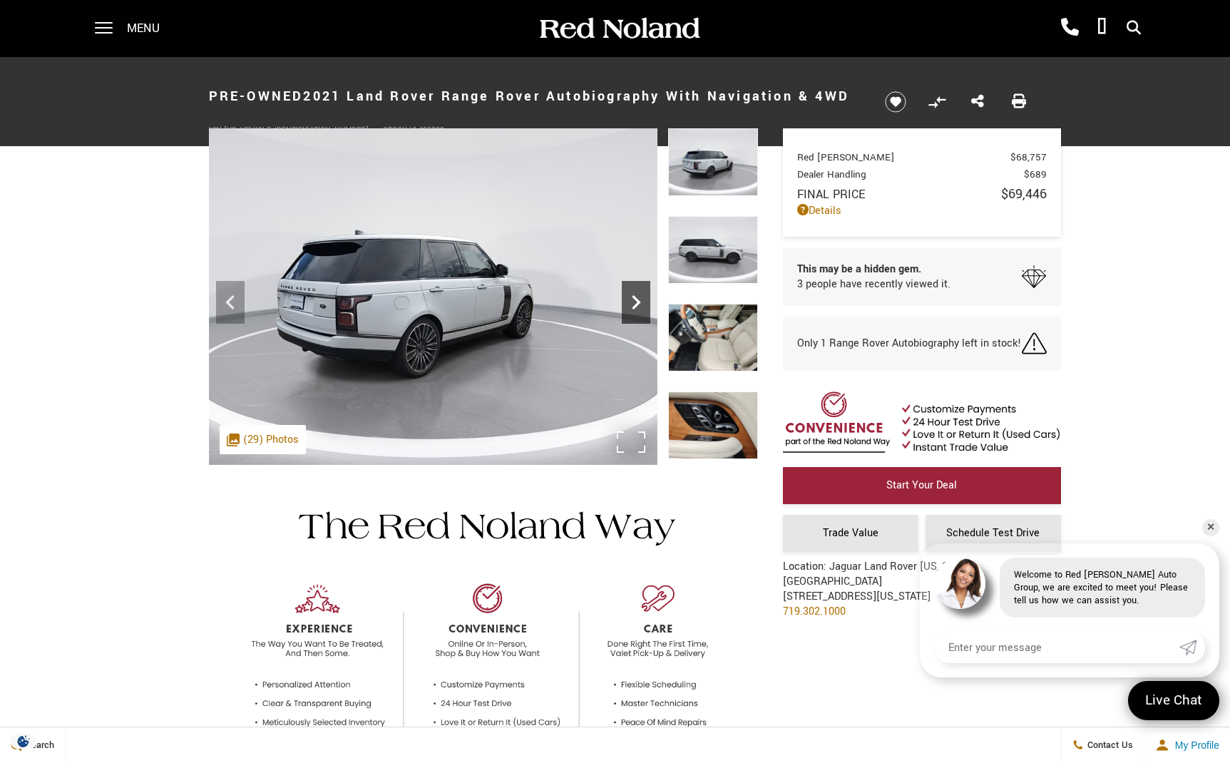
click at [629, 292] on icon "Next" at bounding box center [636, 302] width 29 height 29
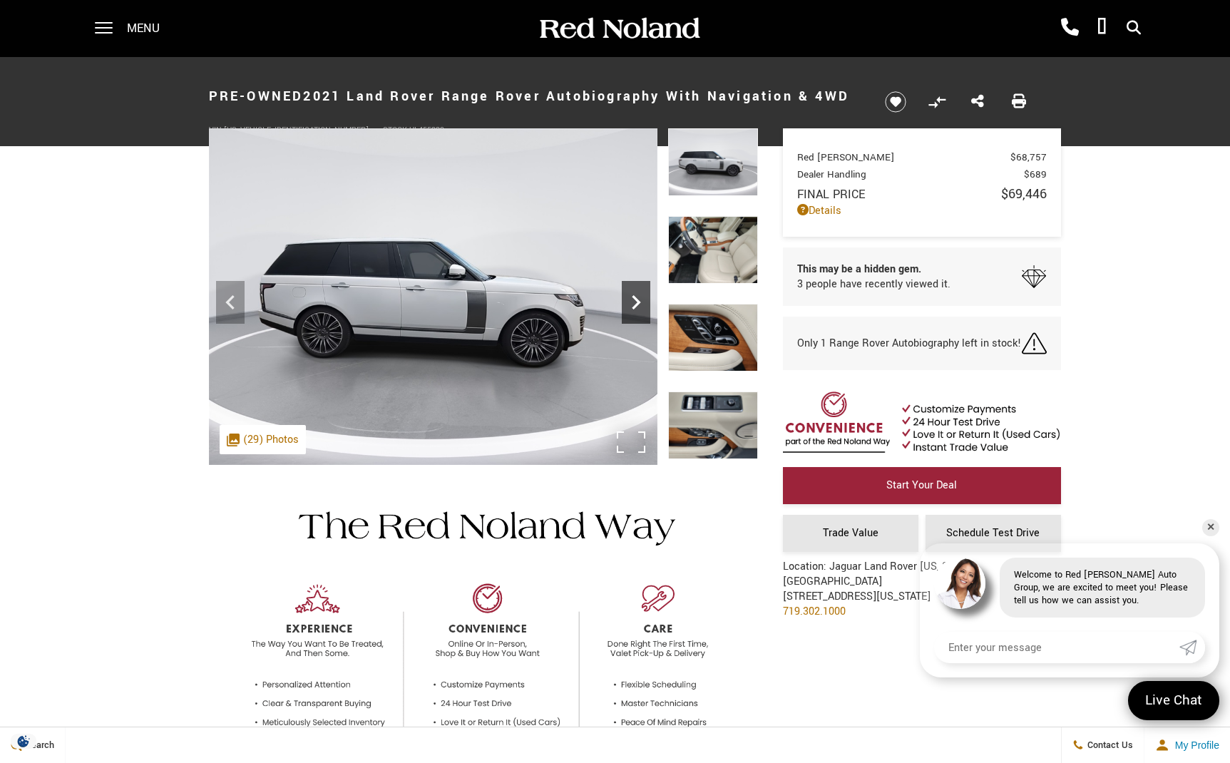
click at [629, 292] on icon "Next" at bounding box center [636, 302] width 29 height 29
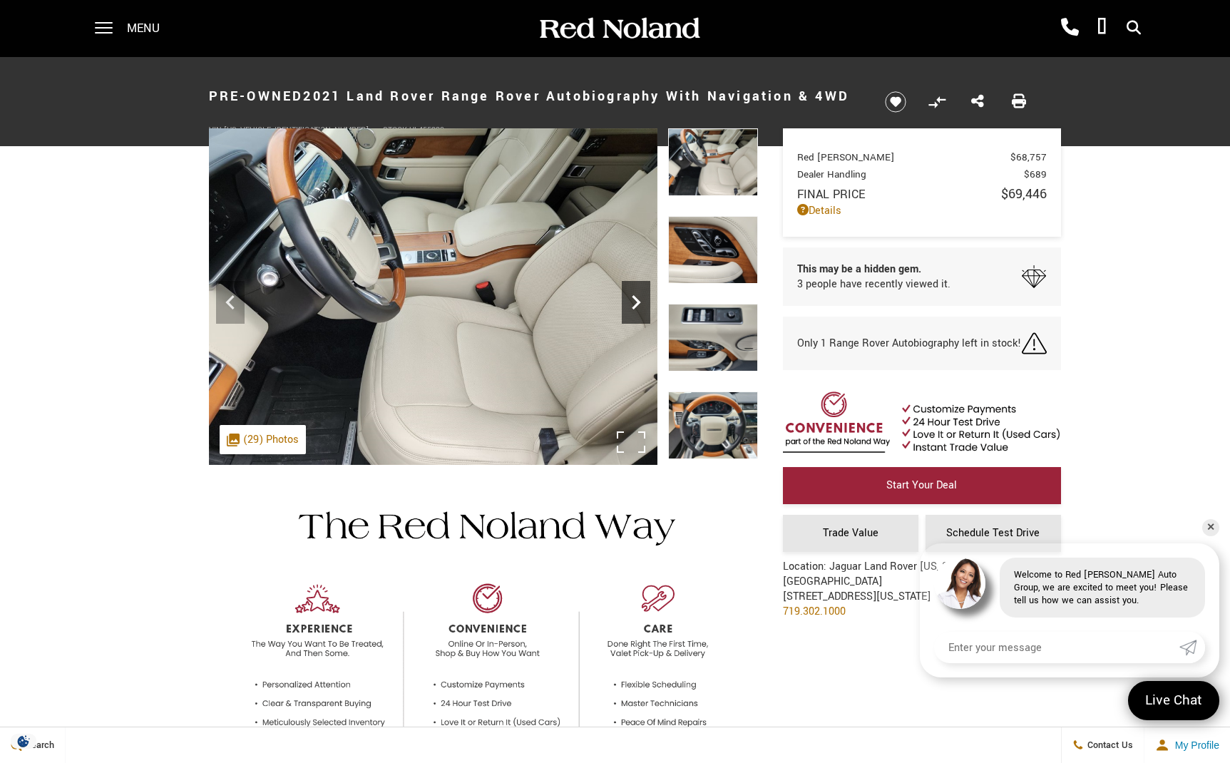
click at [629, 292] on icon "Next" at bounding box center [636, 302] width 29 height 29
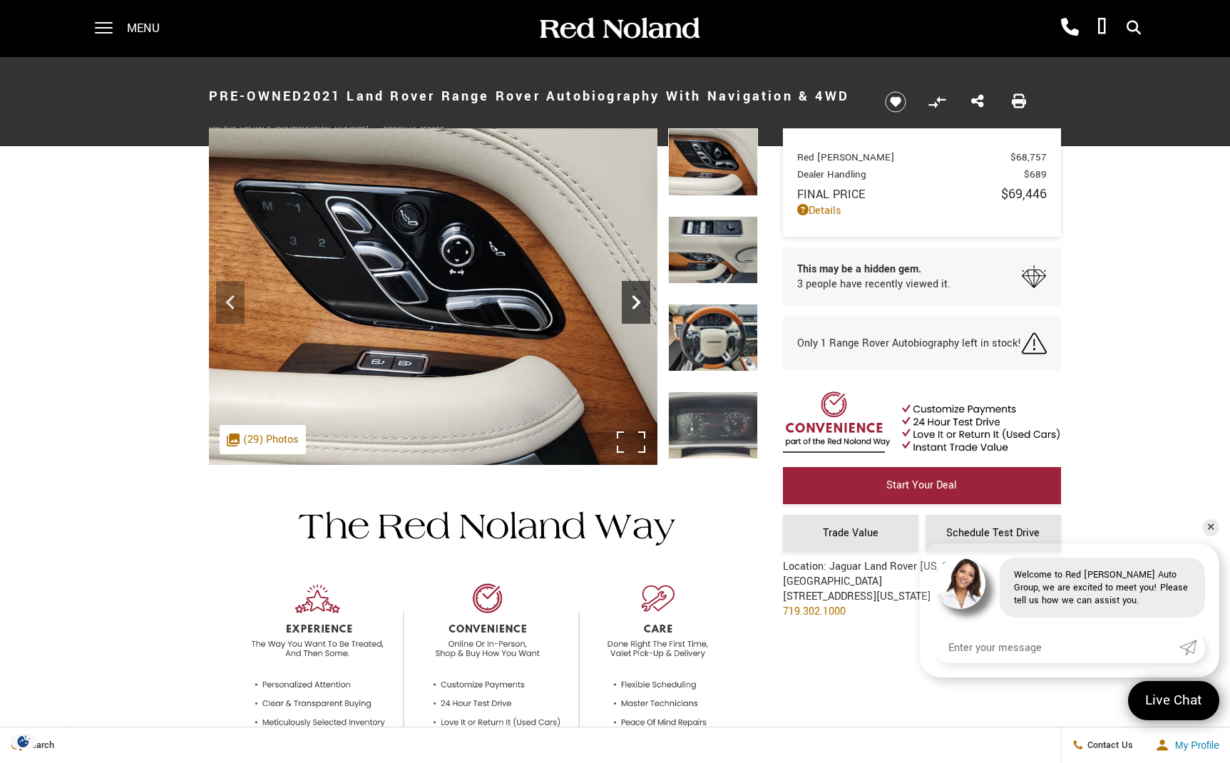
click at [629, 295] on icon "Next" at bounding box center [636, 302] width 29 height 29
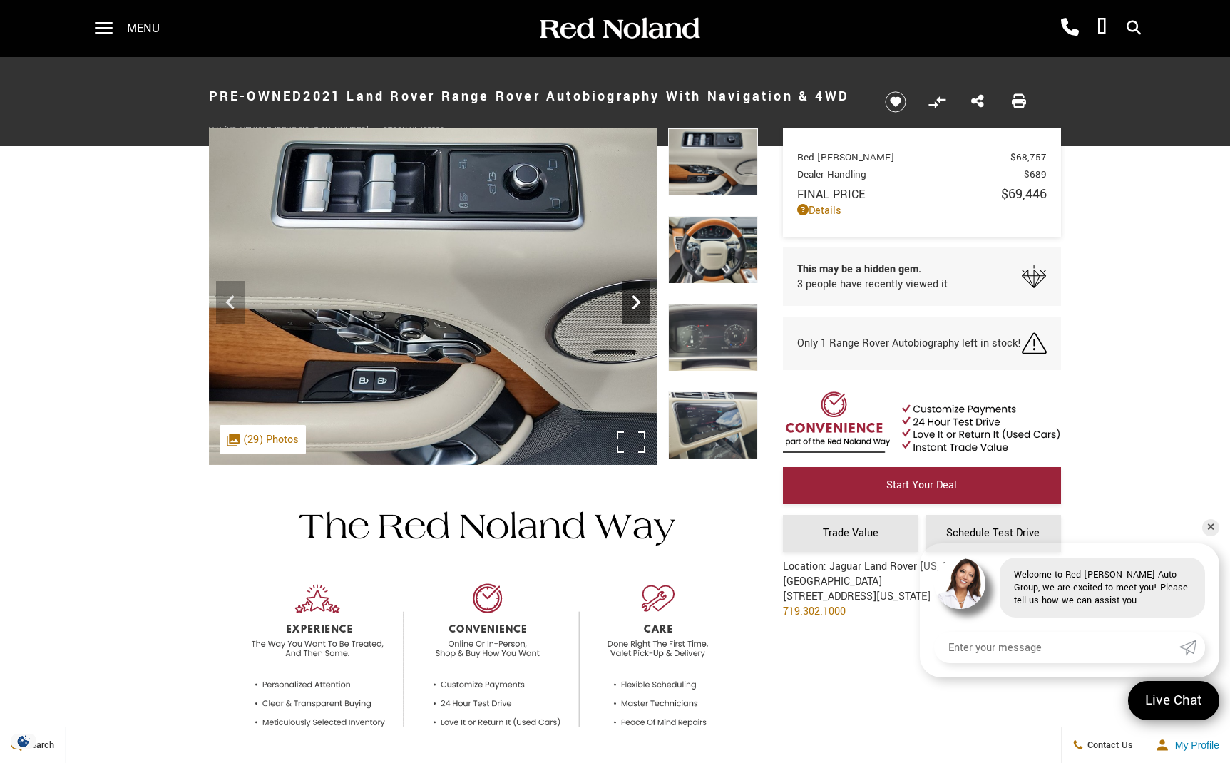
click at [629, 295] on icon "Next" at bounding box center [636, 302] width 29 height 29
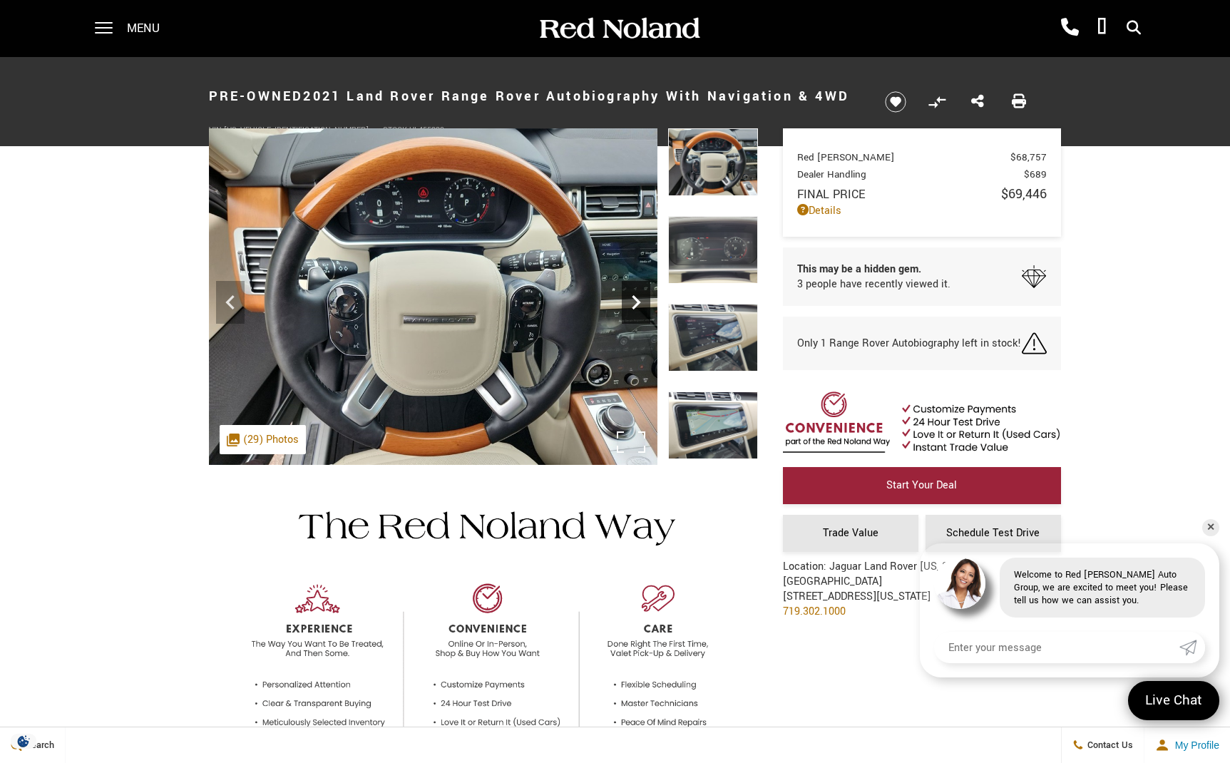
click at [635, 300] on icon "Next" at bounding box center [636, 302] width 9 height 14
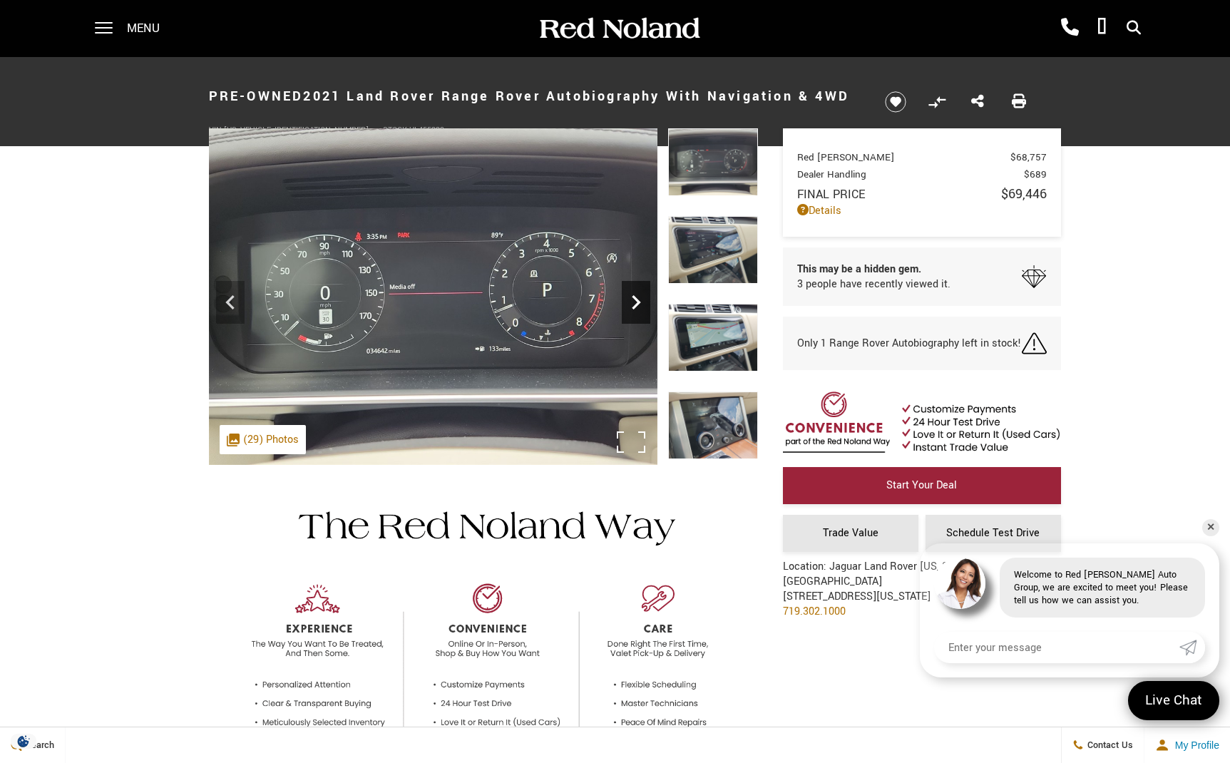
click at [635, 300] on icon "Next" at bounding box center [636, 302] width 9 height 14
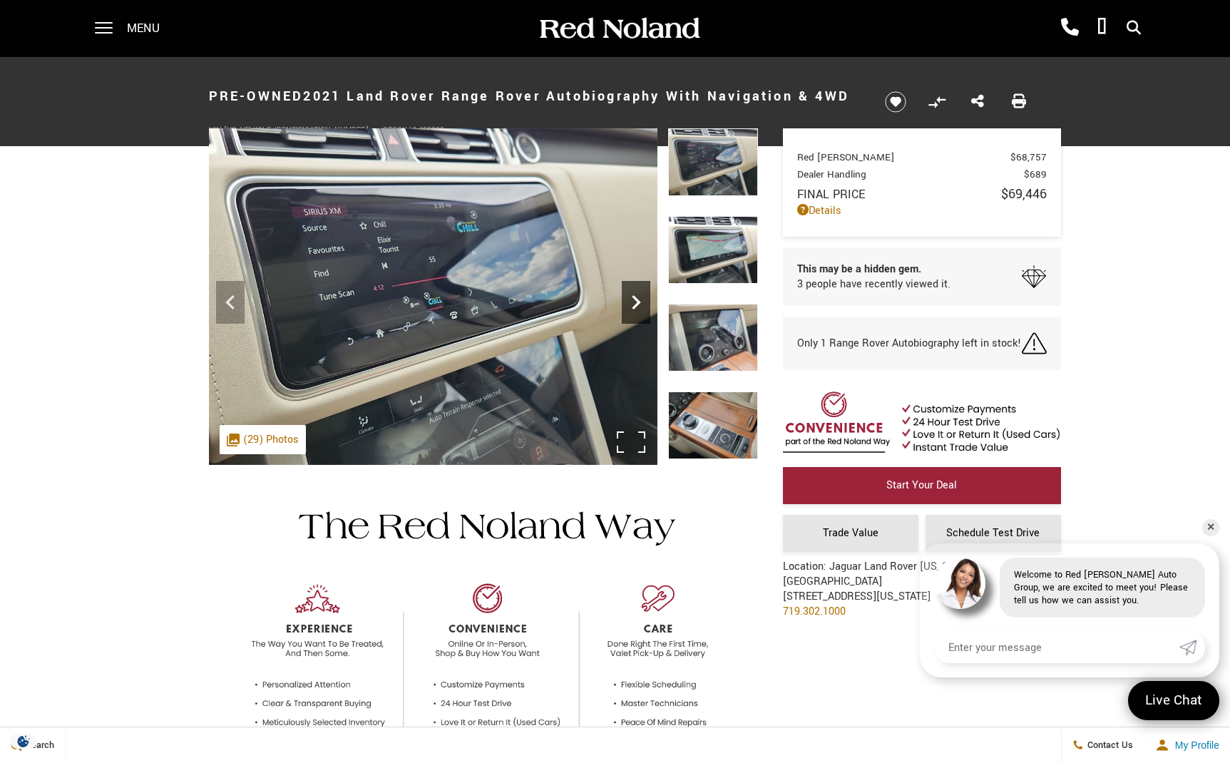
click at [635, 300] on icon "Next" at bounding box center [636, 302] width 9 height 14
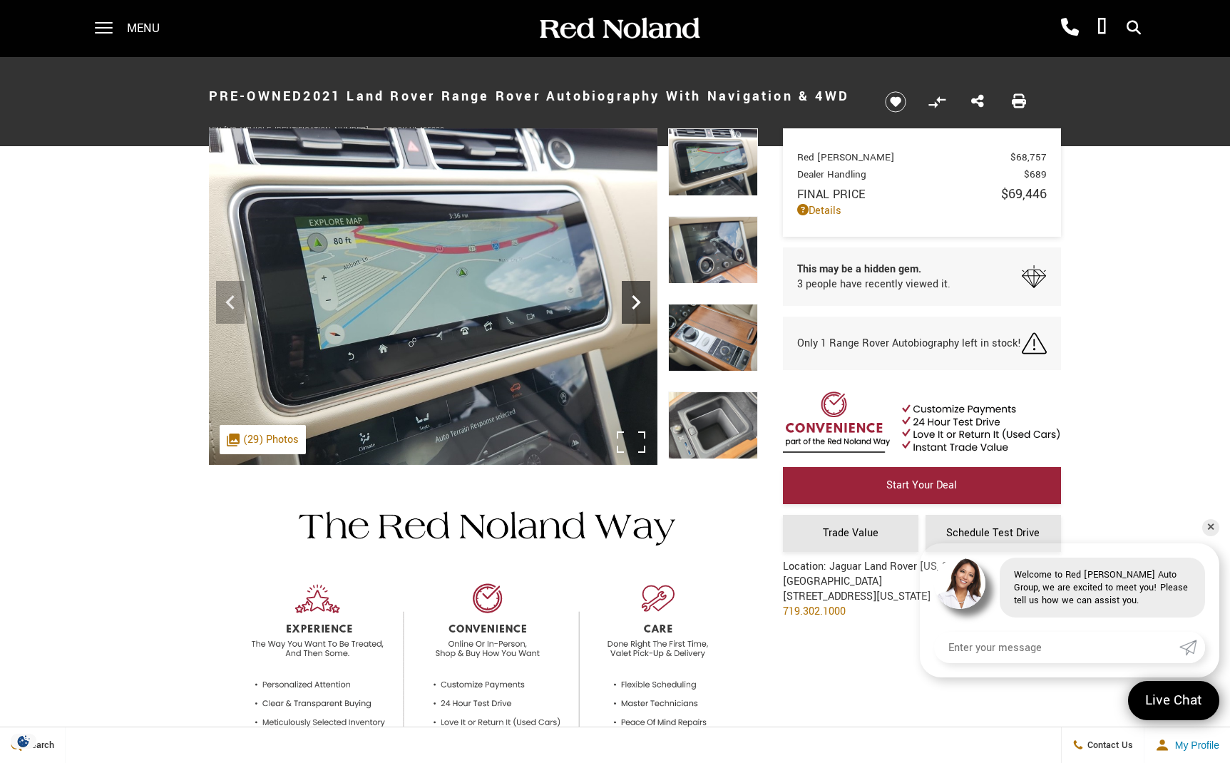
click at [635, 300] on icon "Next" at bounding box center [636, 302] width 9 height 14
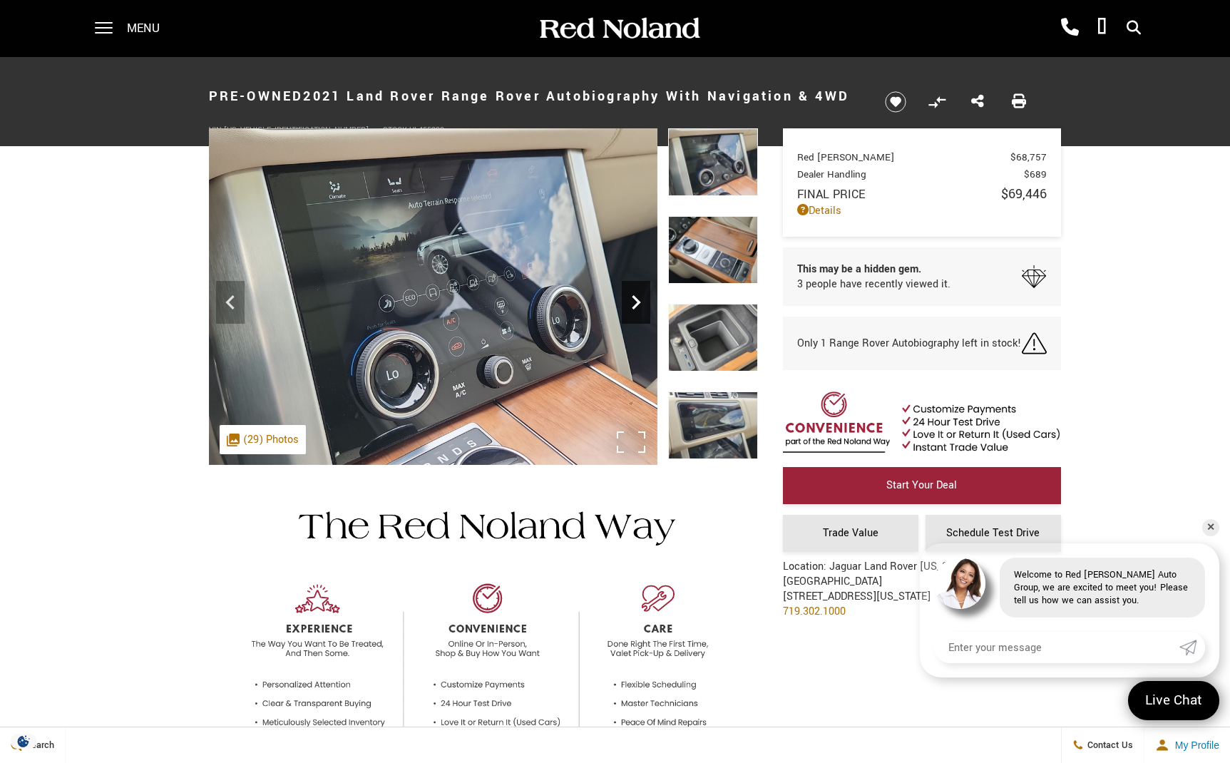
click at [635, 300] on icon "Next" at bounding box center [636, 302] width 9 height 14
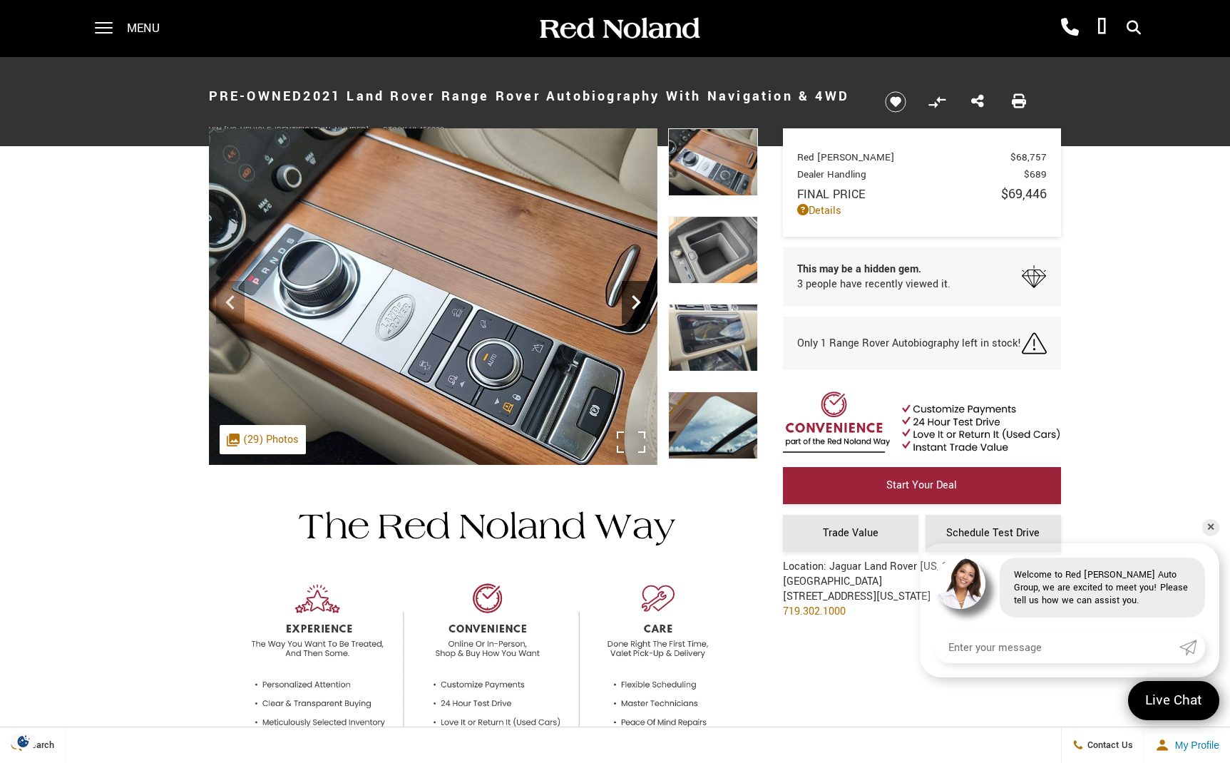
click at [635, 300] on icon "Next" at bounding box center [636, 302] width 9 height 14
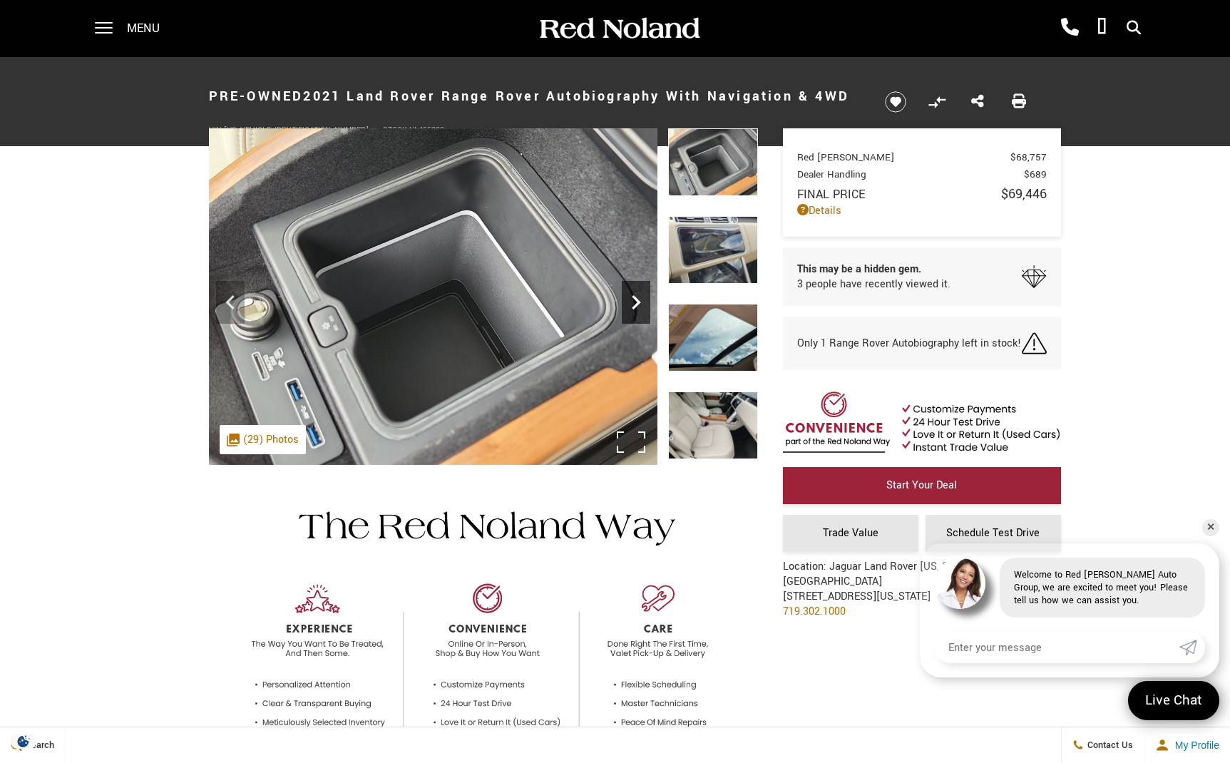
click at [635, 300] on icon "Next" at bounding box center [636, 302] width 9 height 14
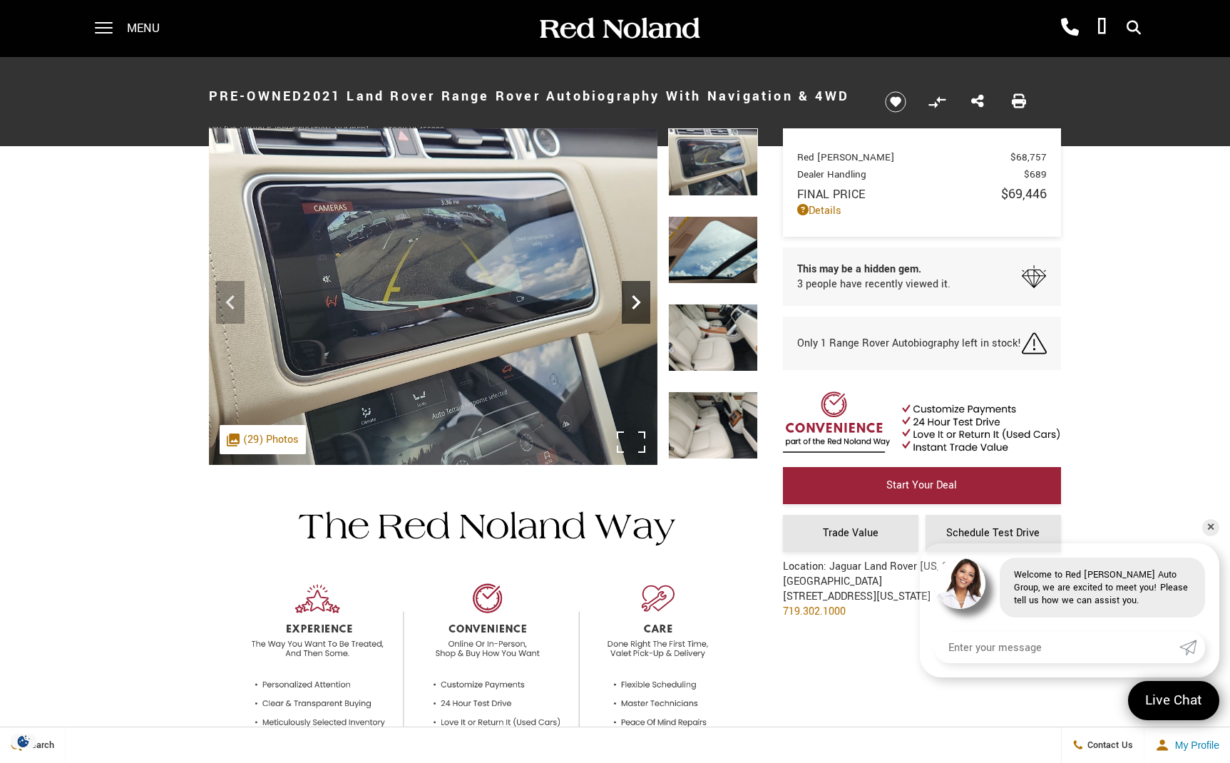
click at [635, 300] on icon "Next" at bounding box center [636, 302] width 9 height 14
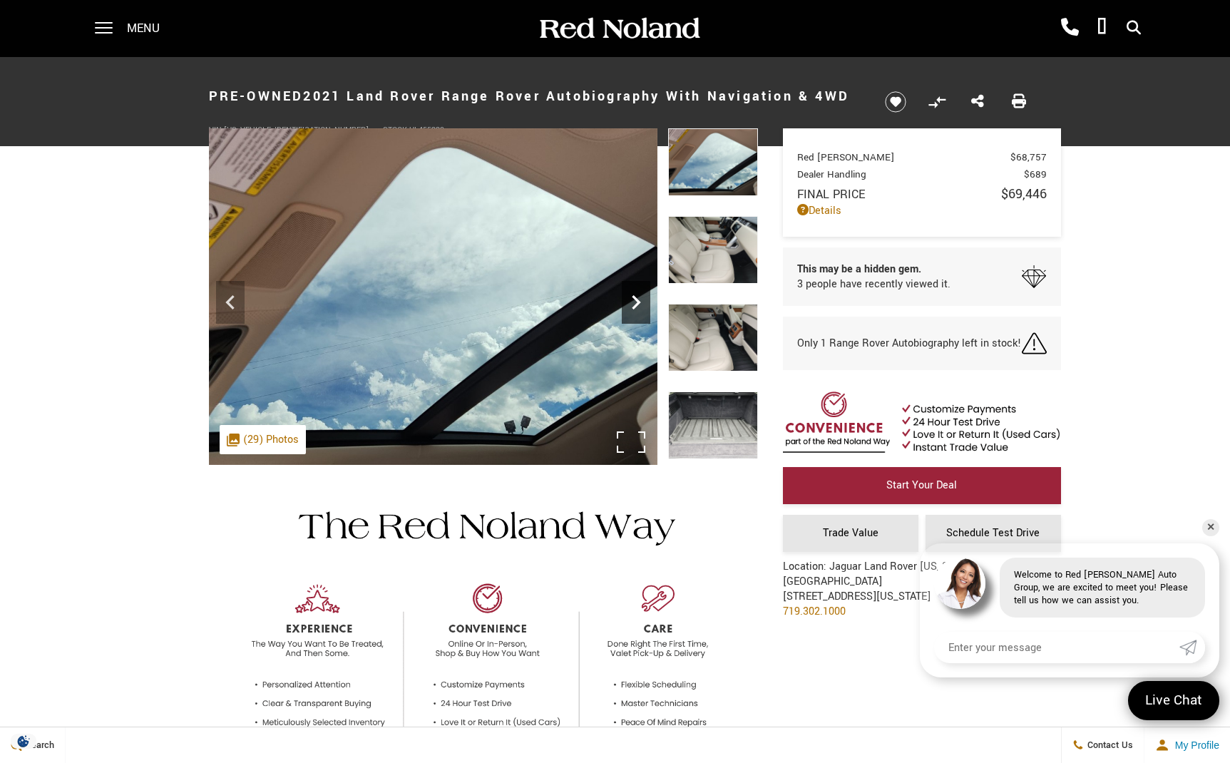
click at [635, 300] on icon "Next" at bounding box center [636, 302] width 9 height 14
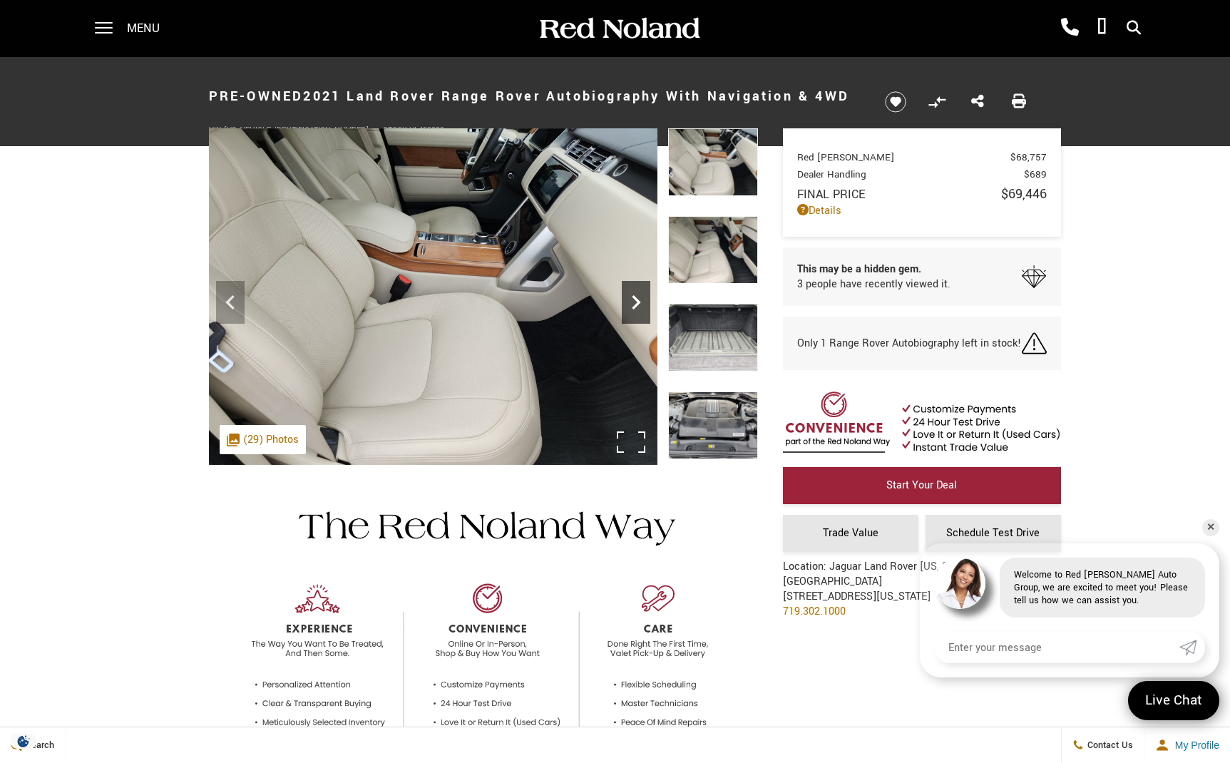
click at [635, 300] on icon "Next" at bounding box center [636, 302] width 9 height 14
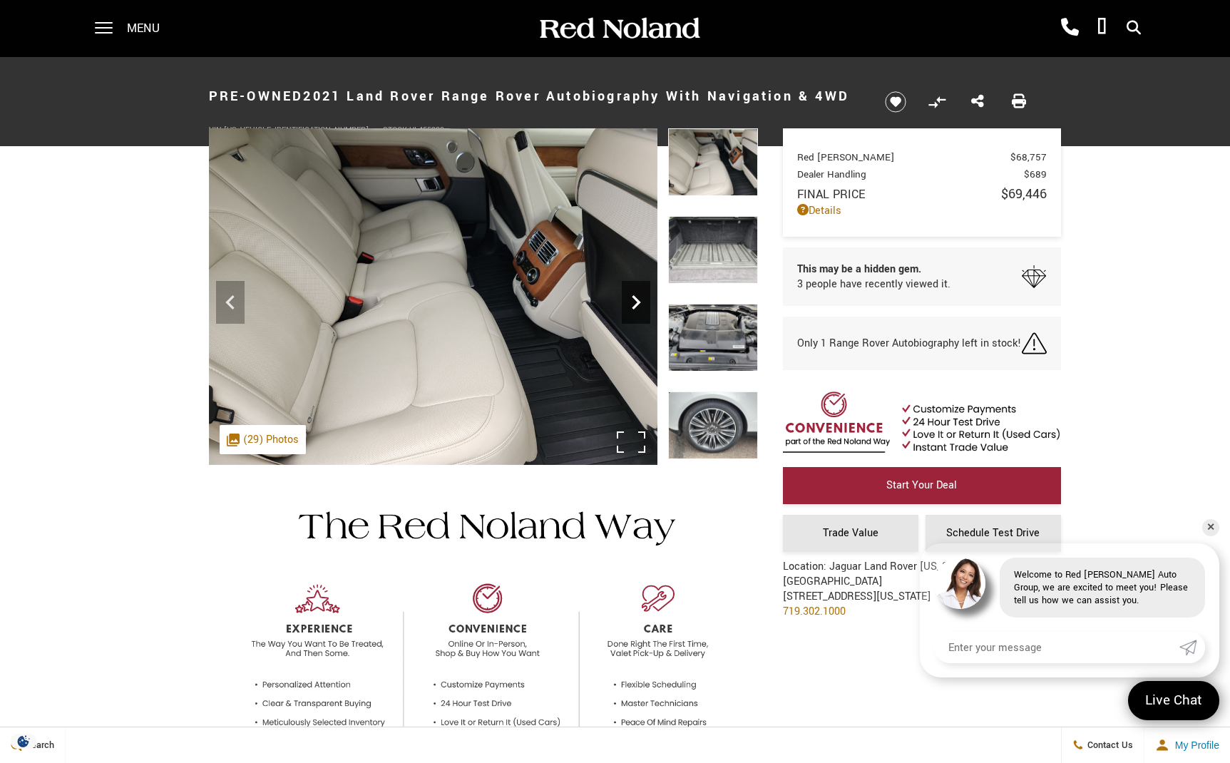
click at [635, 300] on icon "Next" at bounding box center [636, 302] width 9 height 14
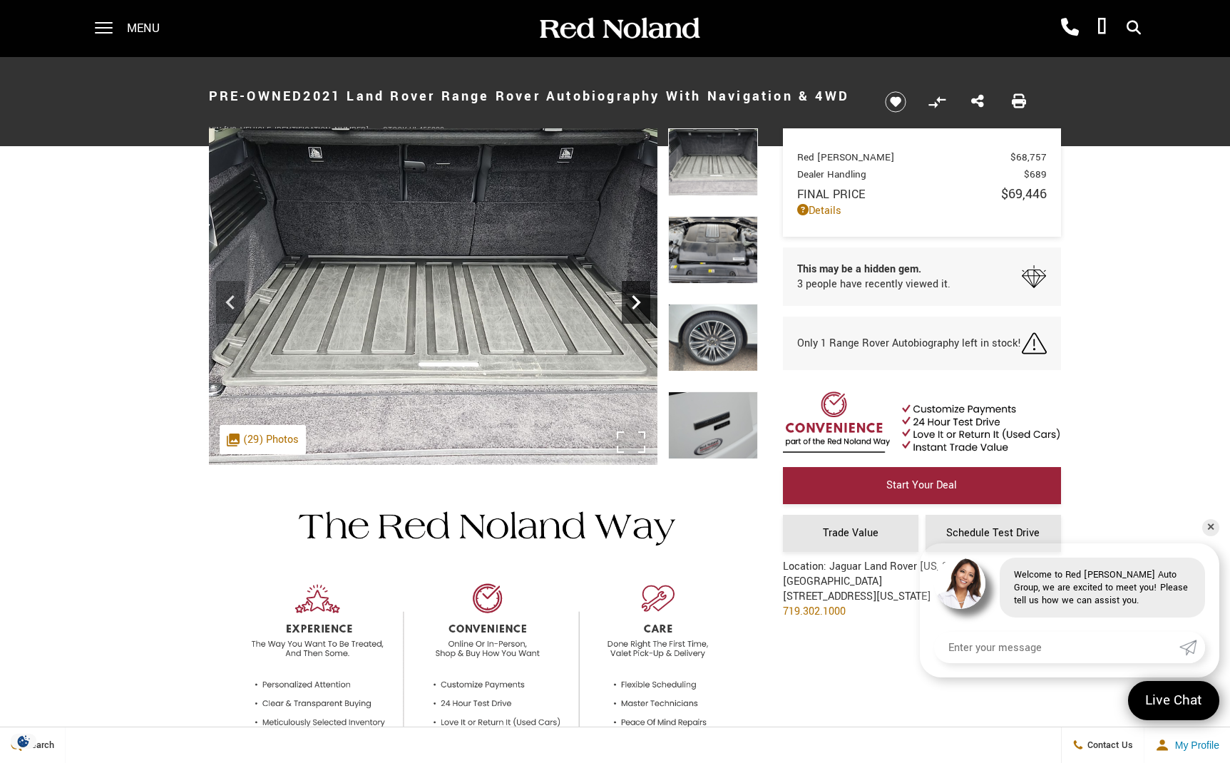
click at [635, 300] on icon "Next" at bounding box center [636, 302] width 9 height 14
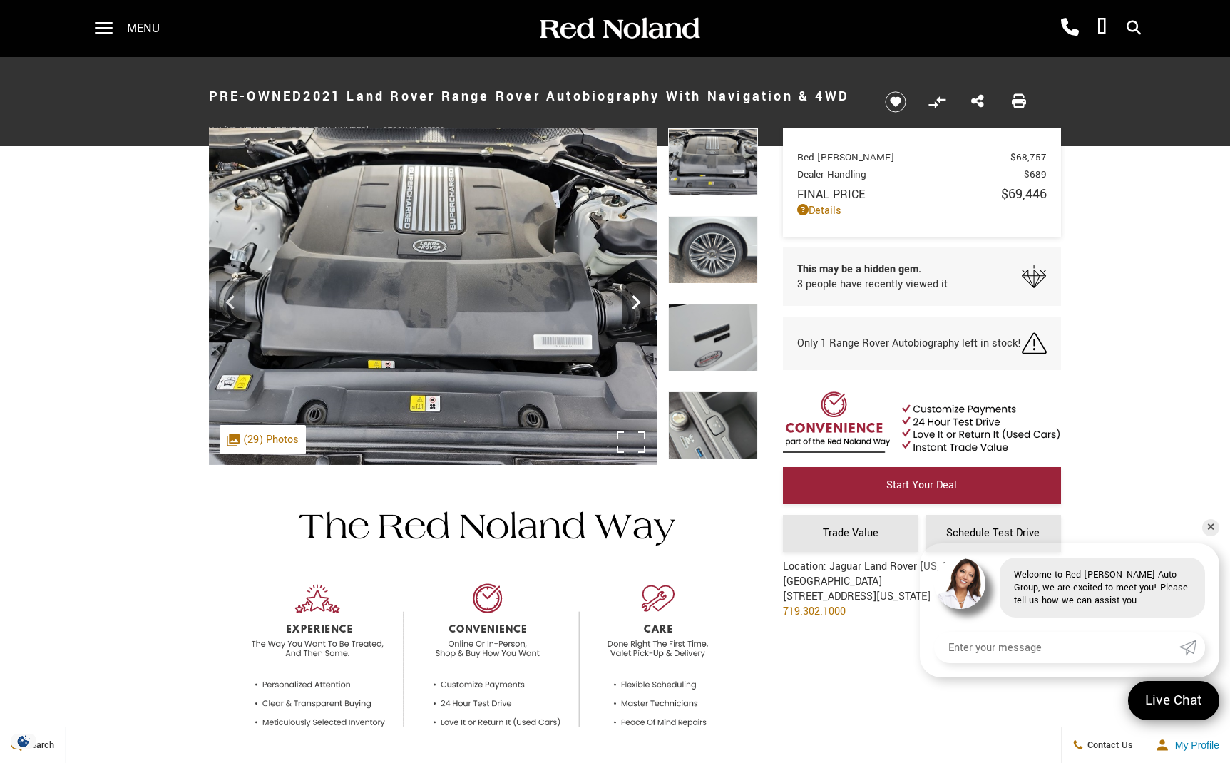
click at [635, 300] on icon "Next" at bounding box center [636, 302] width 9 height 14
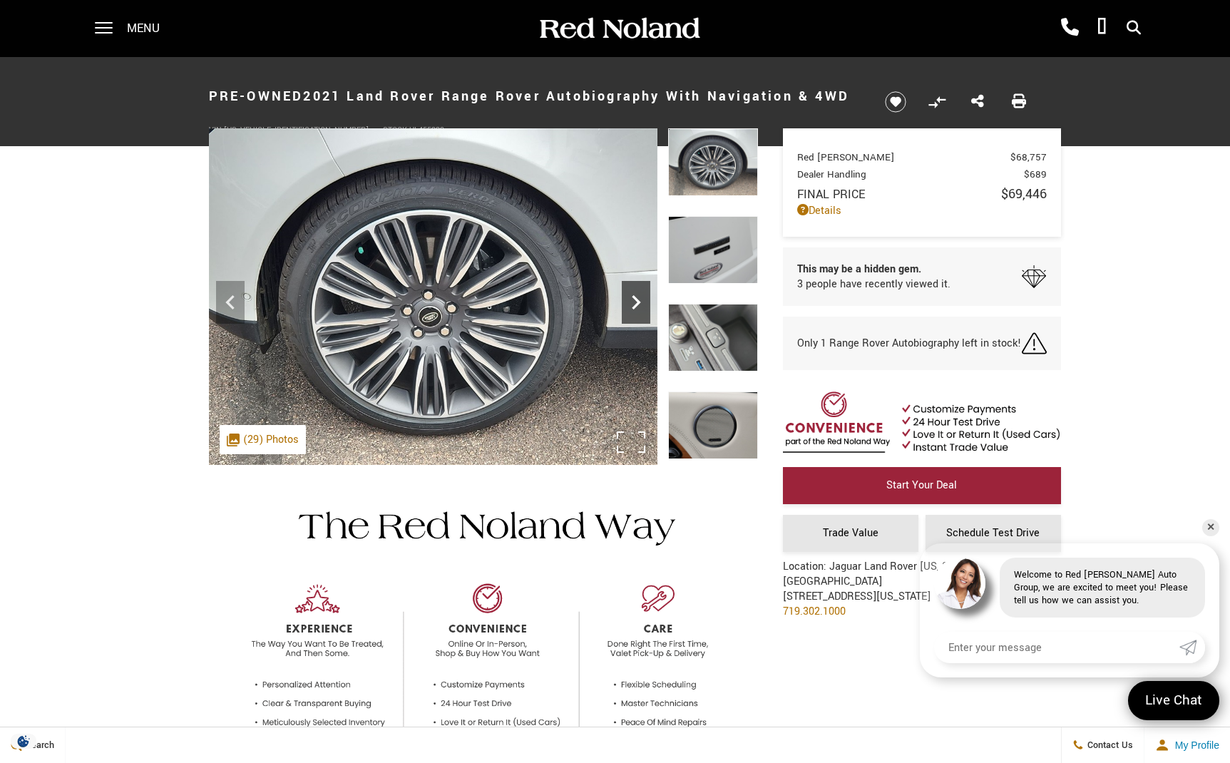
click at [635, 300] on icon "Next" at bounding box center [636, 302] width 9 height 14
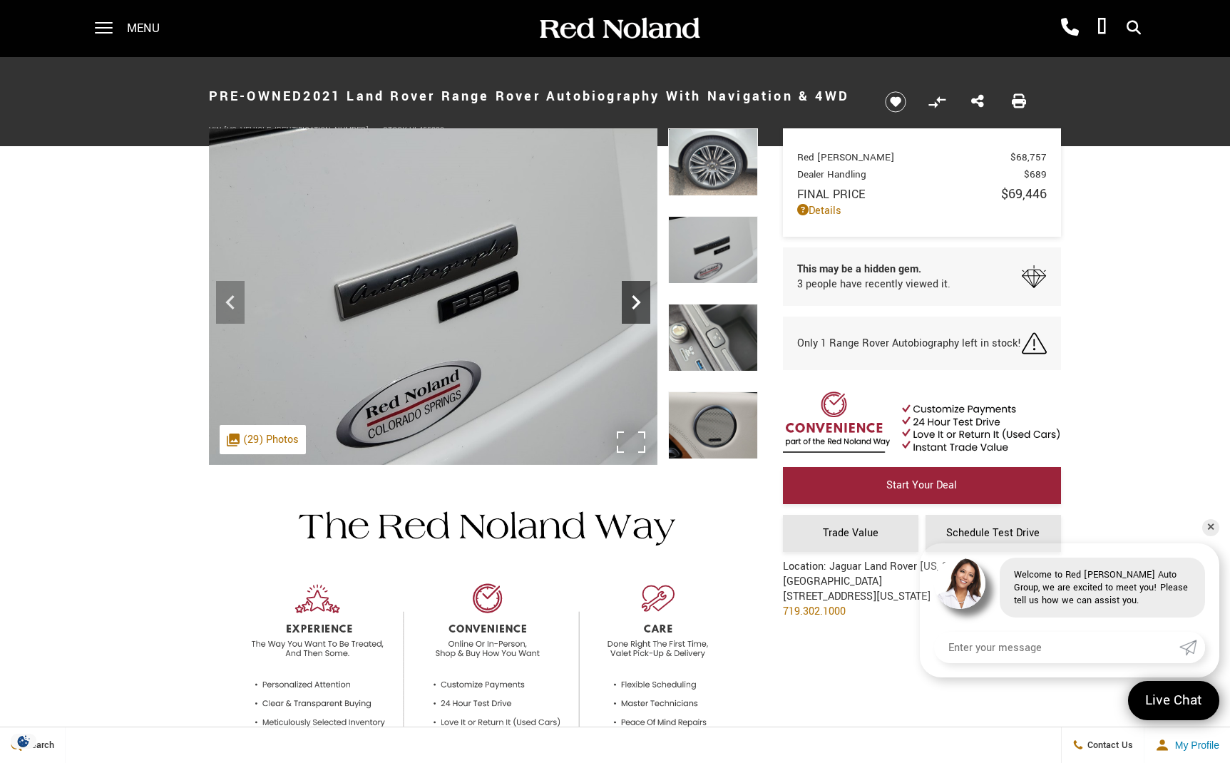
click at [635, 300] on icon "Next" at bounding box center [636, 302] width 9 height 14
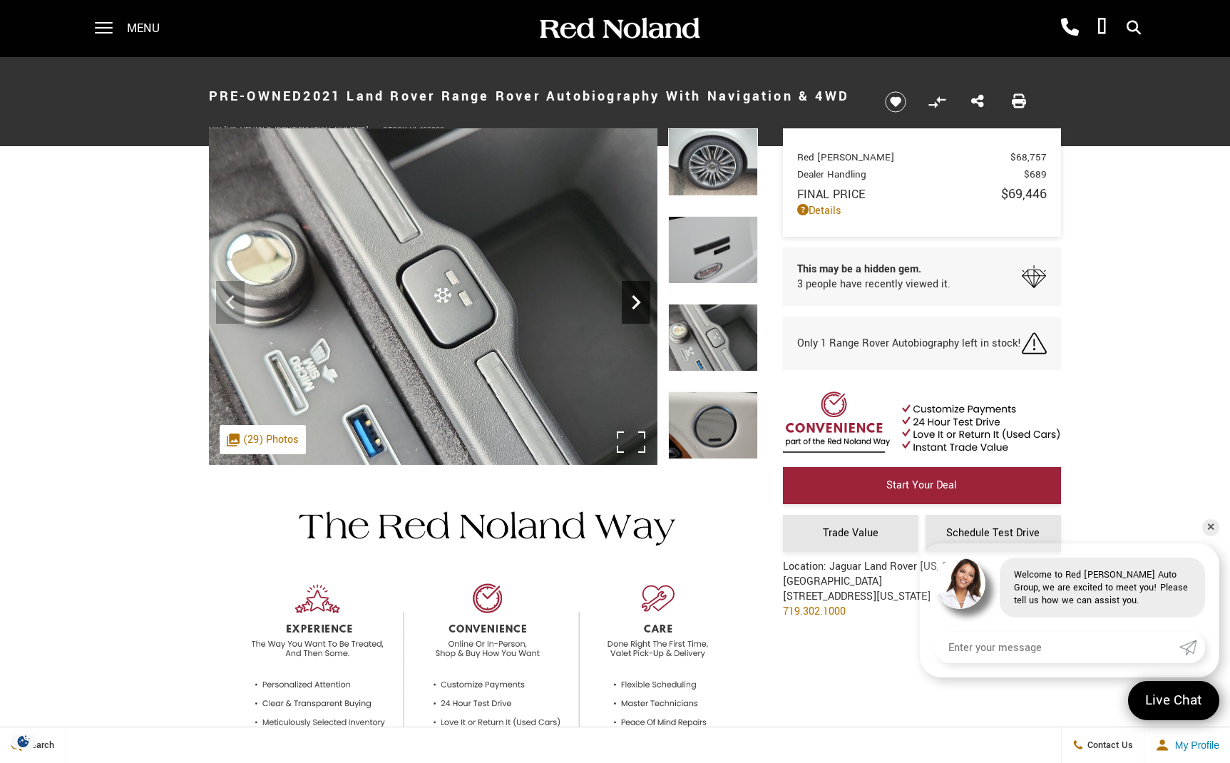
click at [635, 300] on icon "Next" at bounding box center [636, 302] width 9 height 14
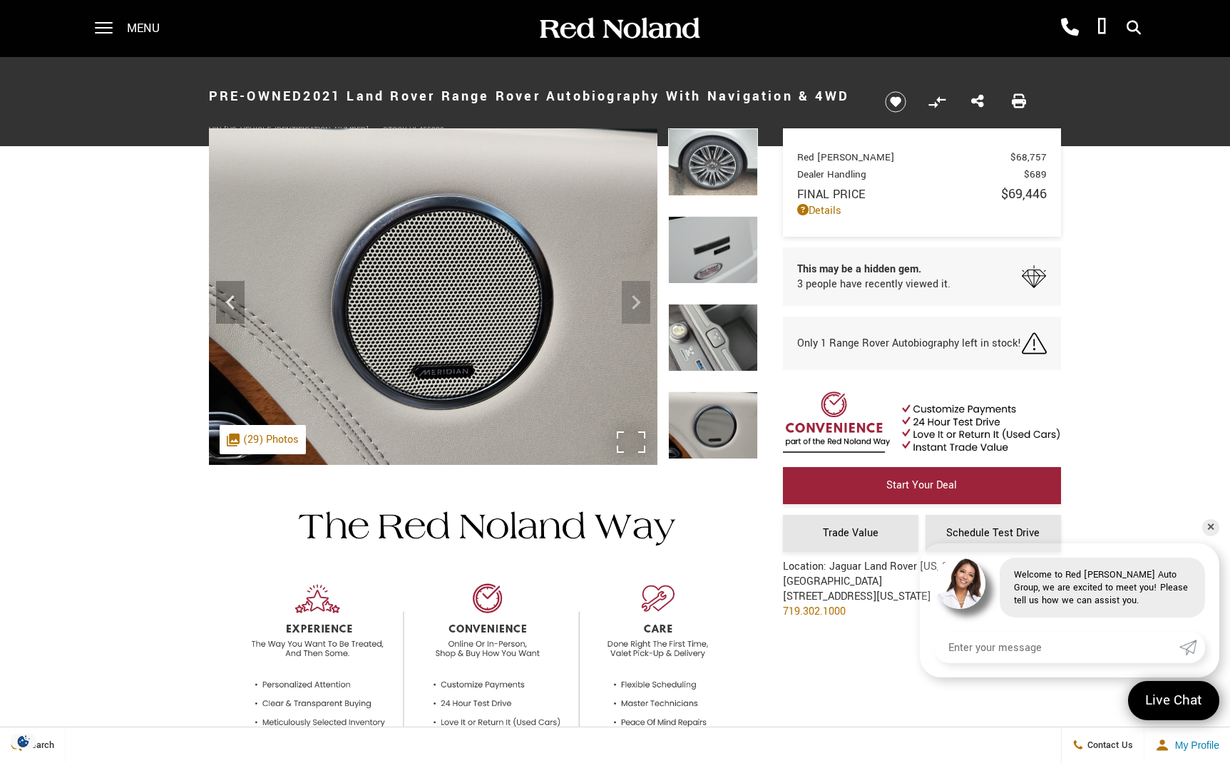
click at [635, 300] on img at bounding box center [433, 296] width 448 height 336
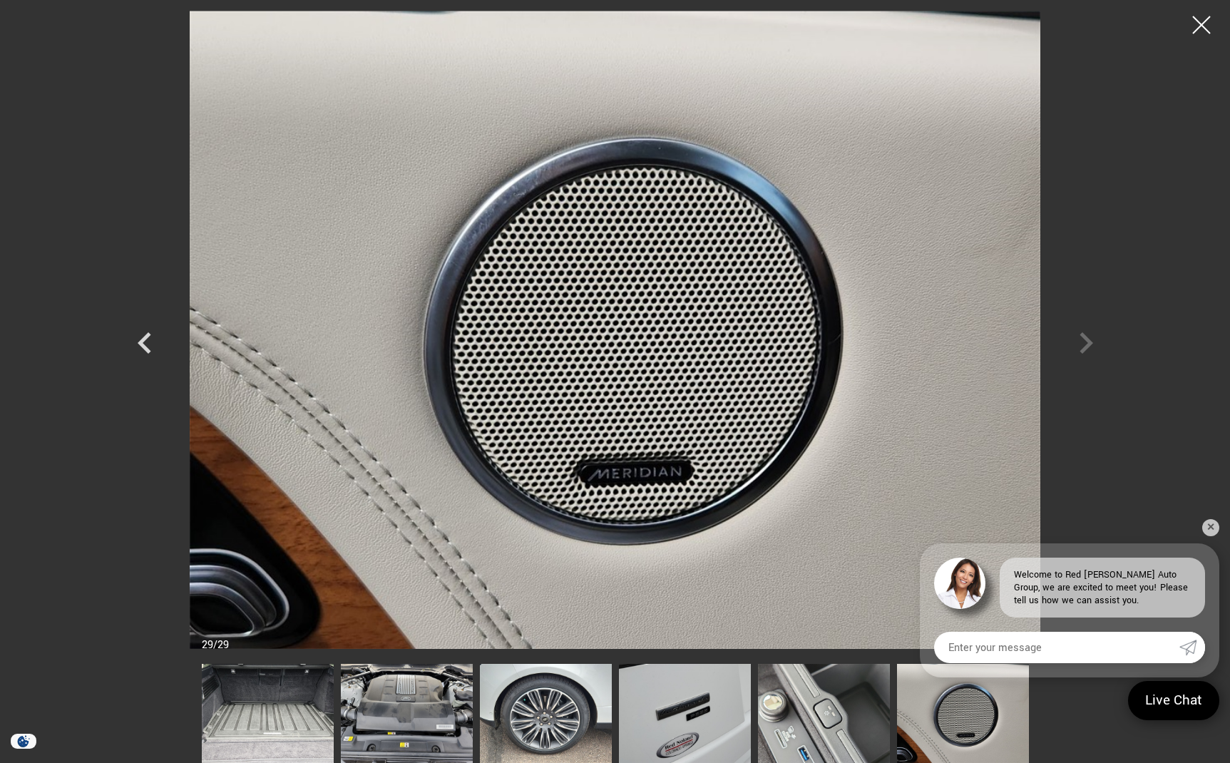
click at [1085, 348] on div at bounding box center [615, 330] width 998 height 638
click at [1195, 28] on div at bounding box center [1202, 25] width 38 height 38
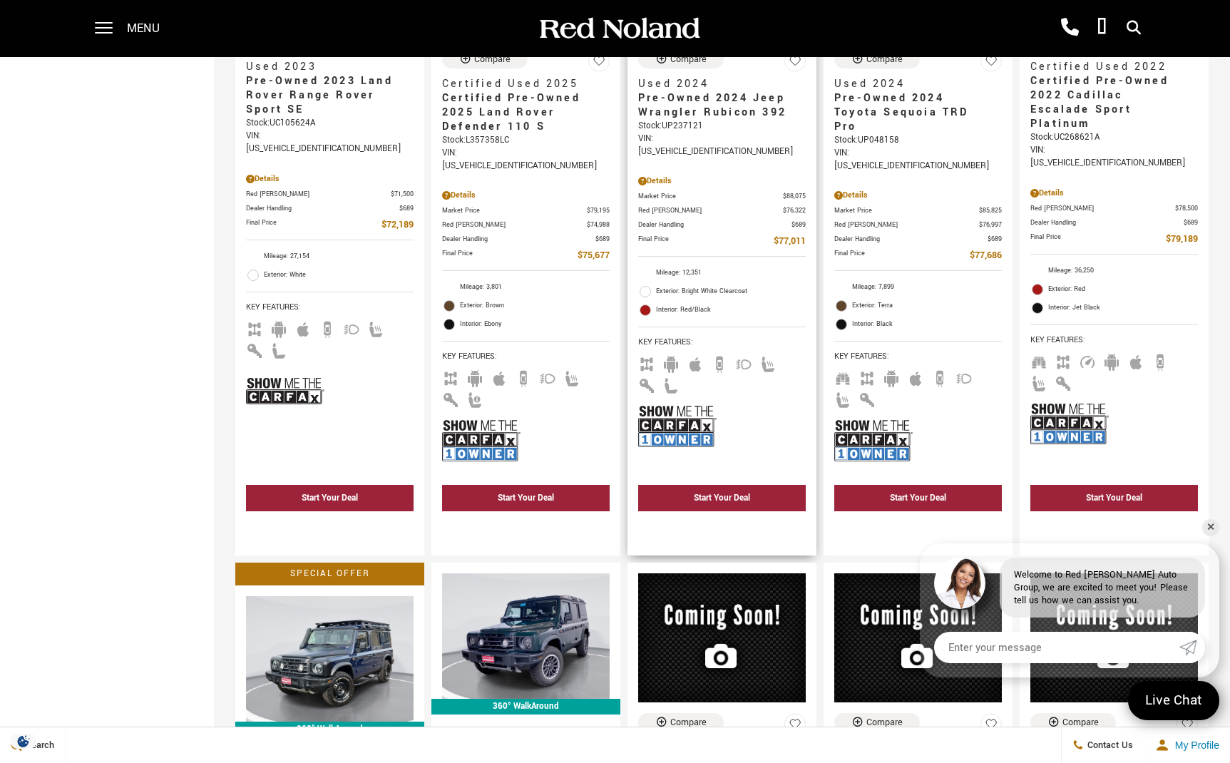
scroll to position [1125, 0]
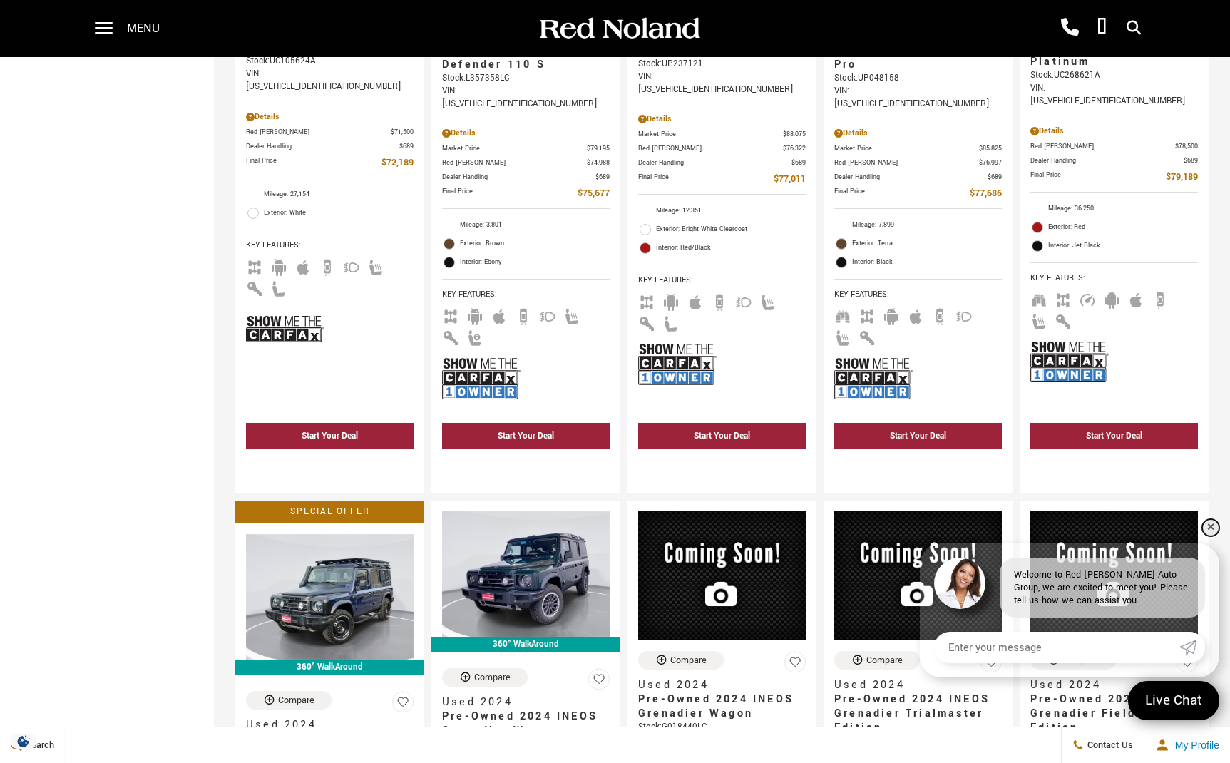
click at [1210, 525] on link "✕" at bounding box center [1210, 527] width 17 height 17
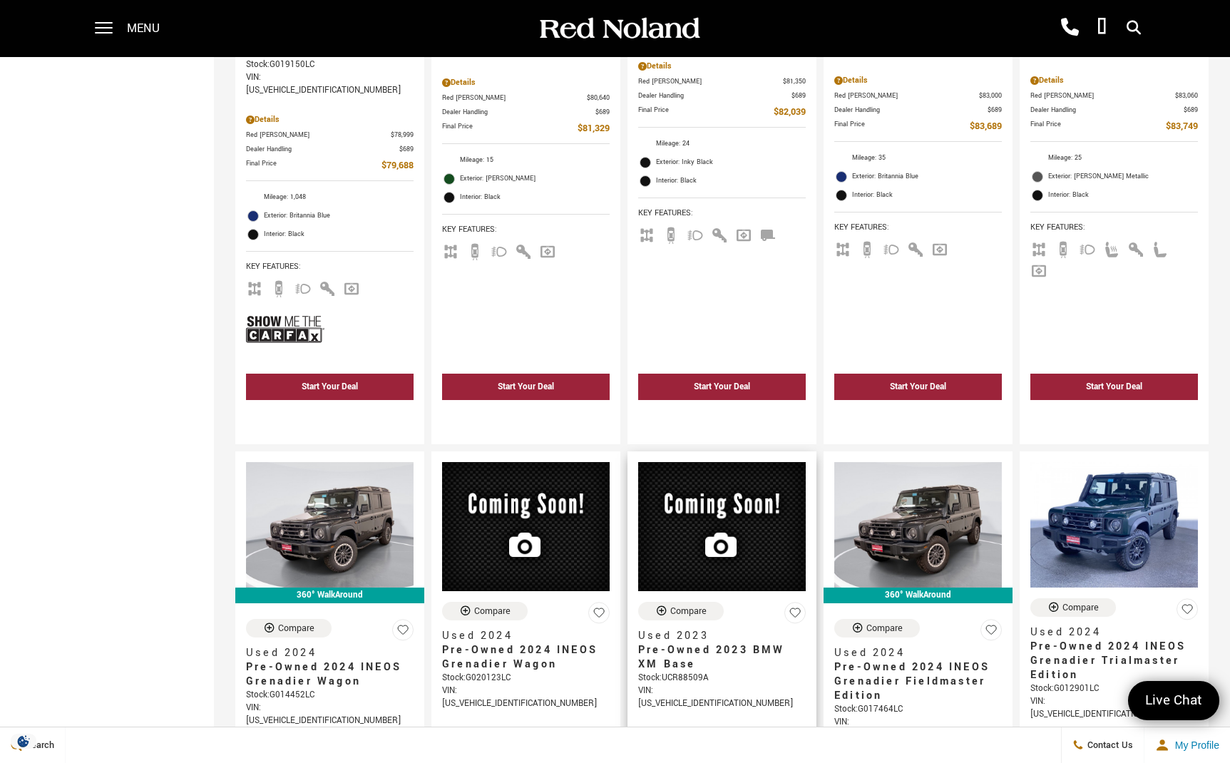
scroll to position [1842, 0]
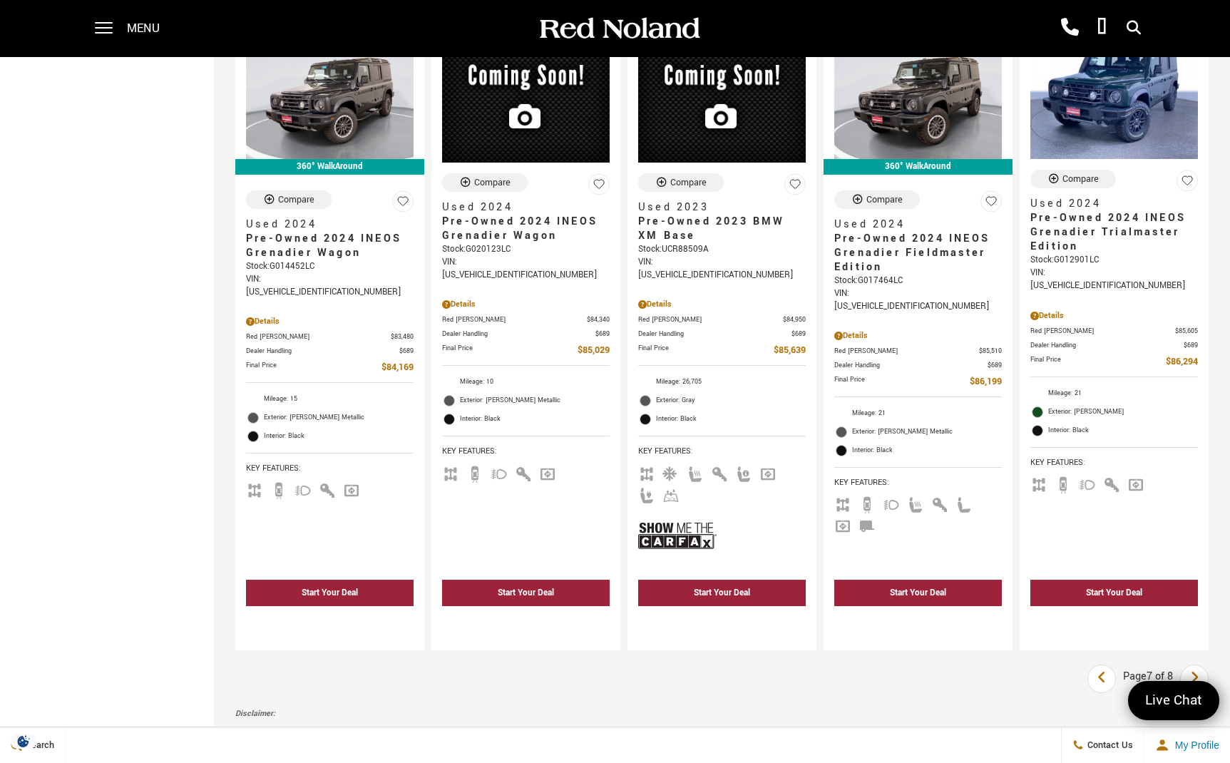
click at [1198, 666] on icon "next page" at bounding box center [1194, 677] width 9 height 23
